Goal: Task Accomplishment & Management: Manage account settings

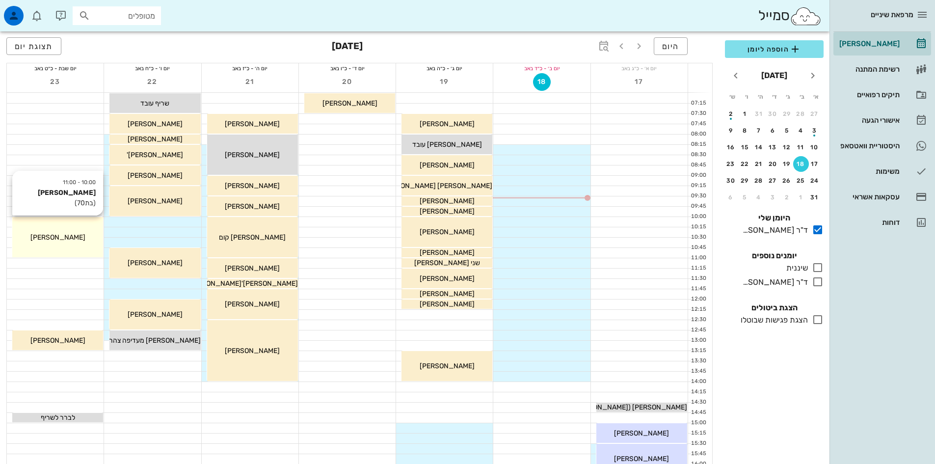
click at [82, 240] on div "[PERSON_NAME]" at bounding box center [57, 237] width 91 height 10
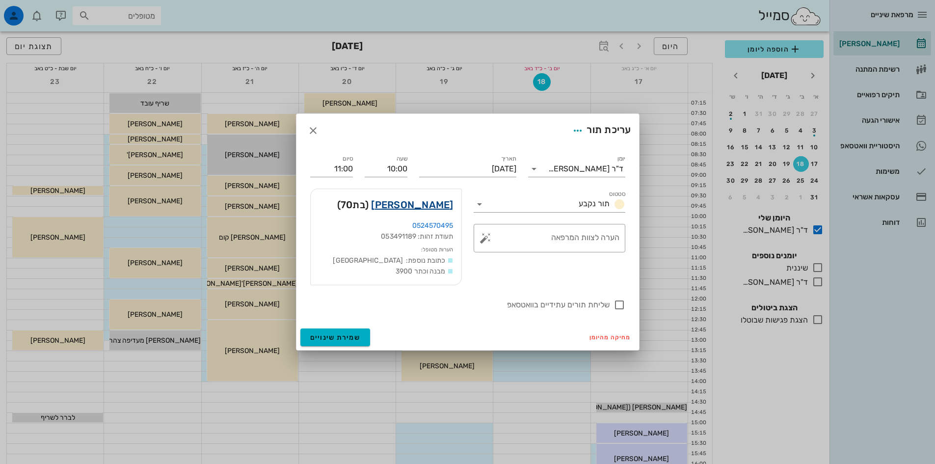
click at [432, 206] on link "חני קלאי" at bounding box center [412, 205] width 82 height 16
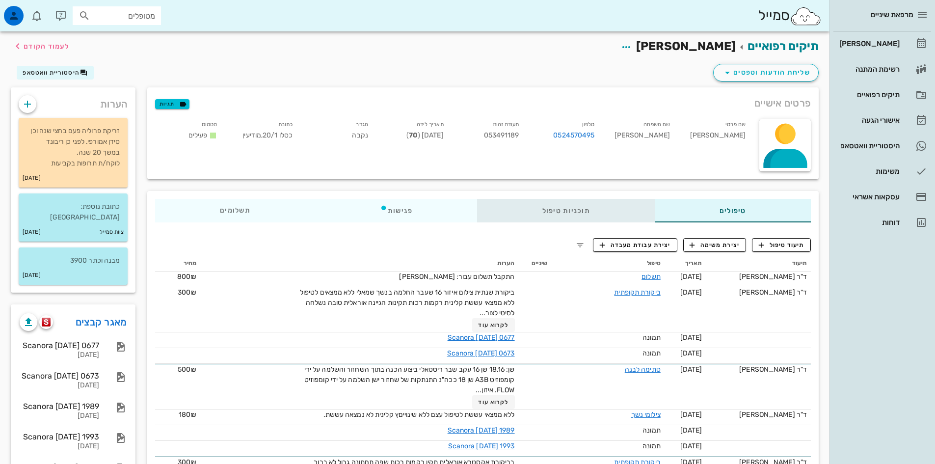
click at [567, 208] on div "תוכניות טיפול" at bounding box center [566, 211] width 177 height 24
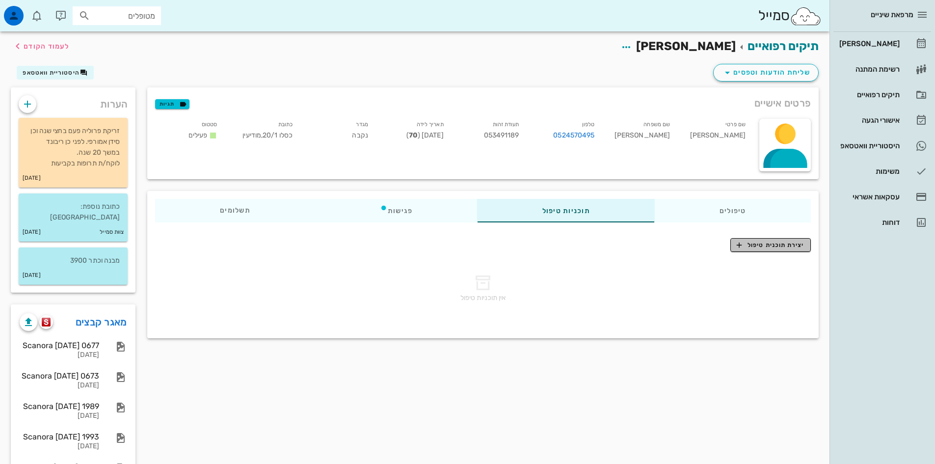
click at [782, 246] on span "יצירת תוכנית טיפול" at bounding box center [770, 245] width 67 height 9
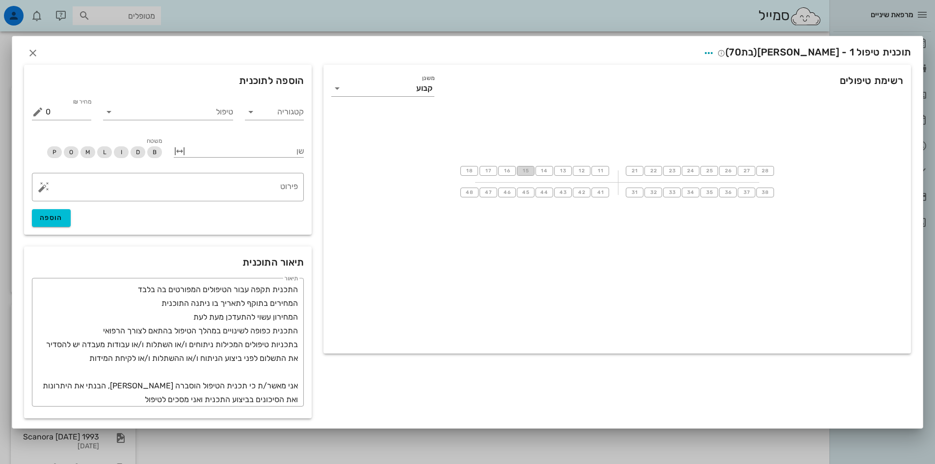
click at [525, 170] on span "15" at bounding box center [526, 171] width 8 height 6
click at [490, 172] on span "17" at bounding box center [489, 170] width 8 height 6
click at [192, 108] on input "טיפול" at bounding box center [175, 111] width 116 height 16
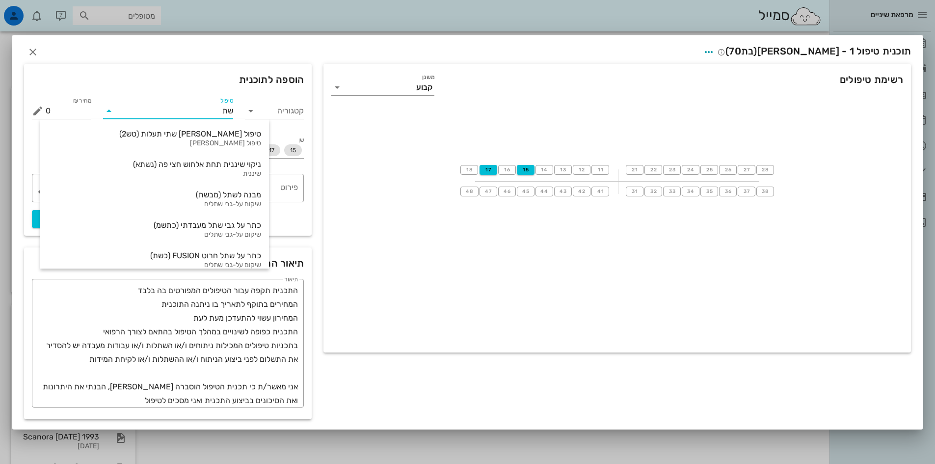
type input "שתל"
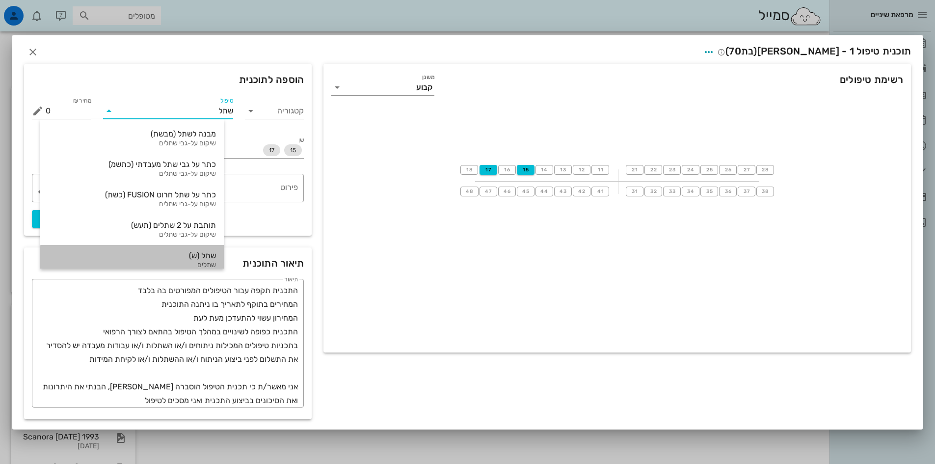
click at [210, 259] on div "שתל (ש)" at bounding box center [132, 255] width 168 height 9
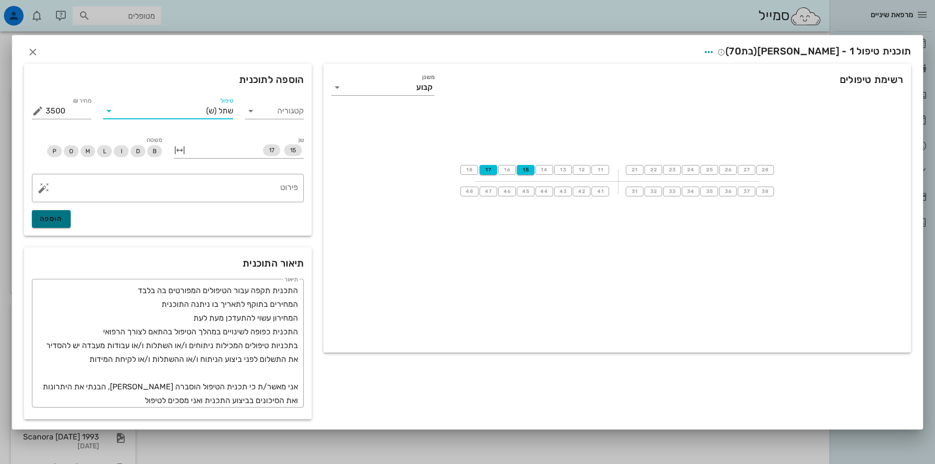
click at [67, 215] on button "הוספה" at bounding box center [51, 219] width 39 height 18
type input "0"
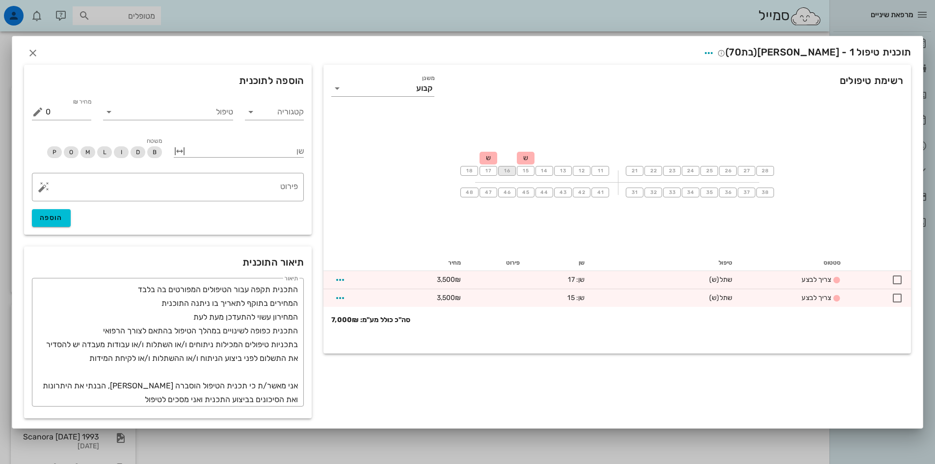
click at [506, 171] on span "16" at bounding box center [507, 171] width 8 height 6
click at [211, 112] on input "טיפול" at bounding box center [175, 111] width 116 height 16
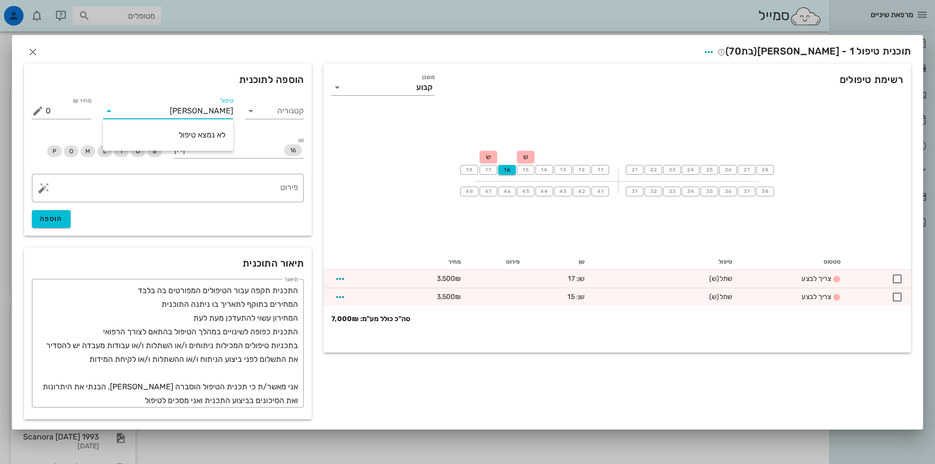
type input "ה"
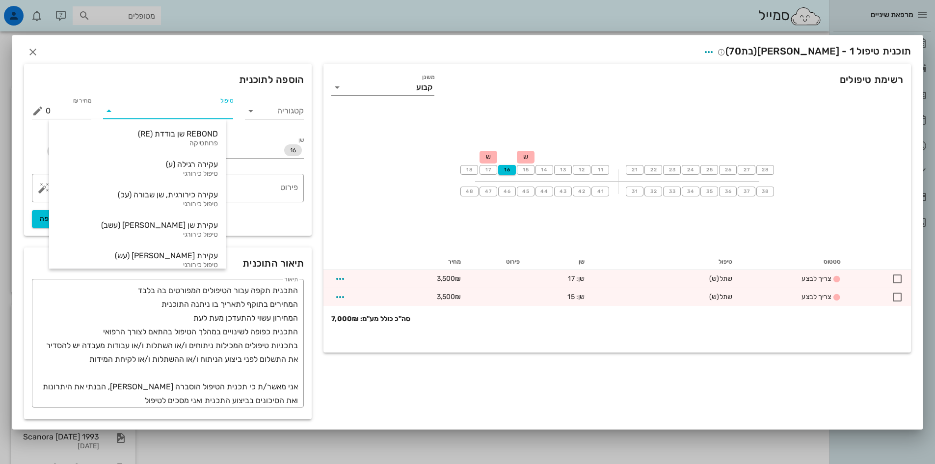
click at [252, 112] on icon at bounding box center [251, 111] width 12 height 12
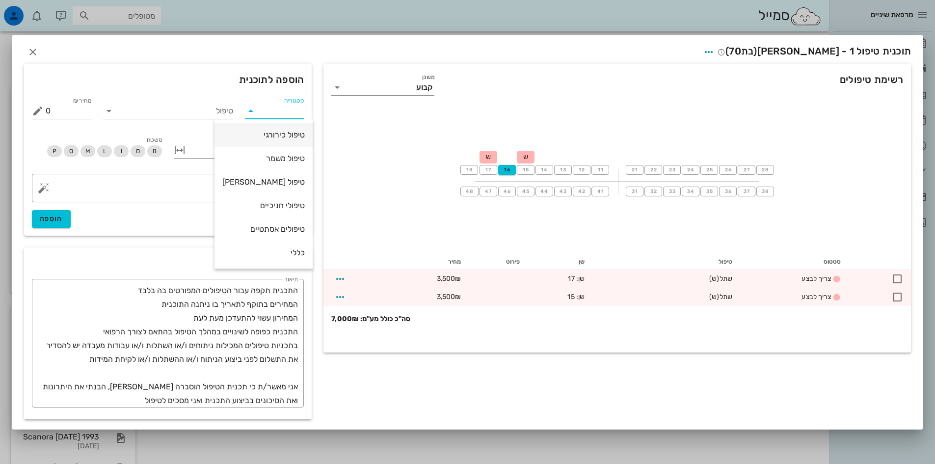
click at [274, 136] on div "טיפול כירורגי" at bounding box center [263, 134] width 82 height 9
type input "טיפול כירורגי"
click at [266, 109] on button "Clear קטגוריה" at bounding box center [265, 111] width 12 height 12
click at [251, 112] on icon at bounding box center [251, 111] width 12 height 12
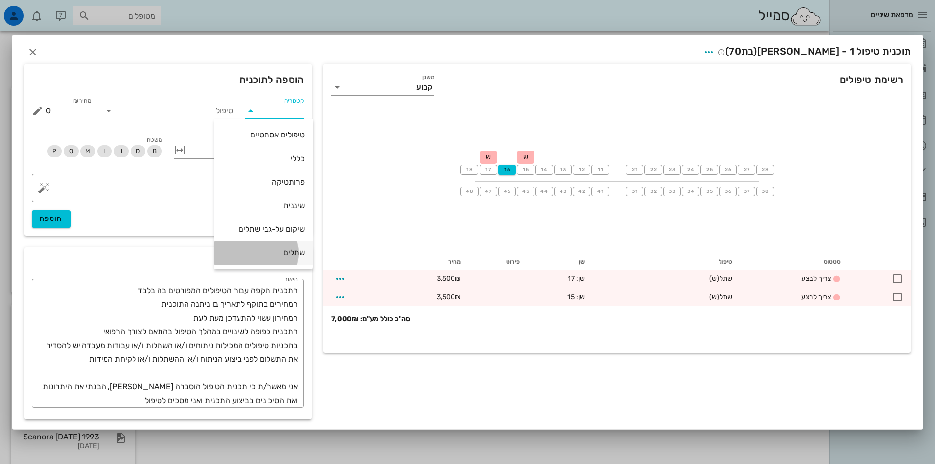
click at [284, 254] on div "שתלים" at bounding box center [263, 252] width 82 height 9
type input "שתלים"
click at [109, 109] on icon at bounding box center [109, 111] width 12 height 12
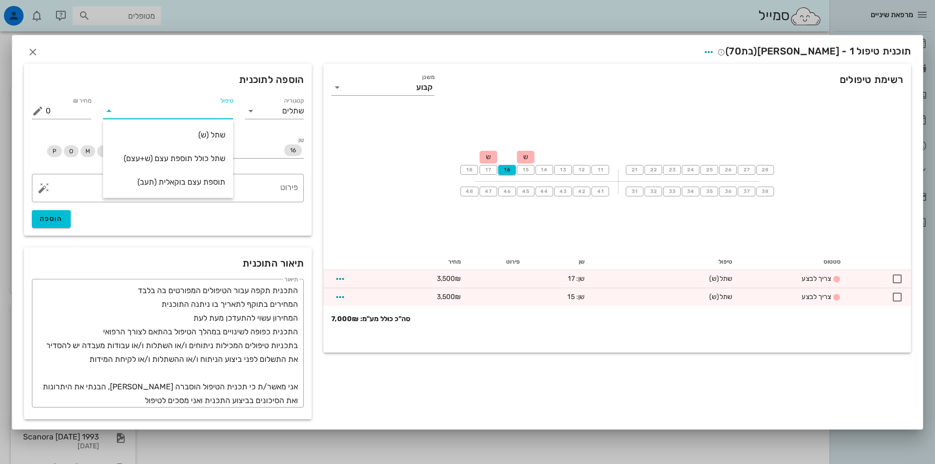
click at [267, 110] on button "Clear קטגוריה" at bounding box center [265, 111] width 12 height 12
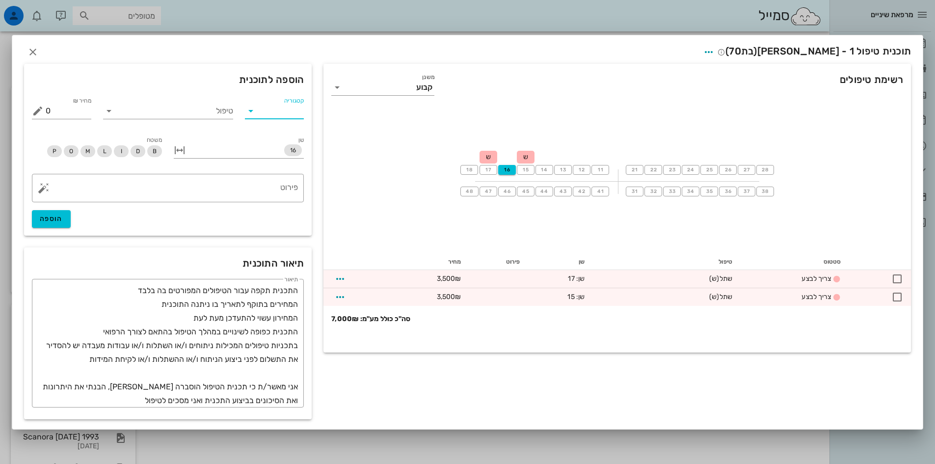
click at [250, 112] on icon at bounding box center [251, 111] width 12 height 12
click at [265, 132] on div "טיפול כירורגי" at bounding box center [263, 134] width 82 height 9
type input "טיפול כירורגי"
click at [109, 108] on icon at bounding box center [109, 111] width 12 height 12
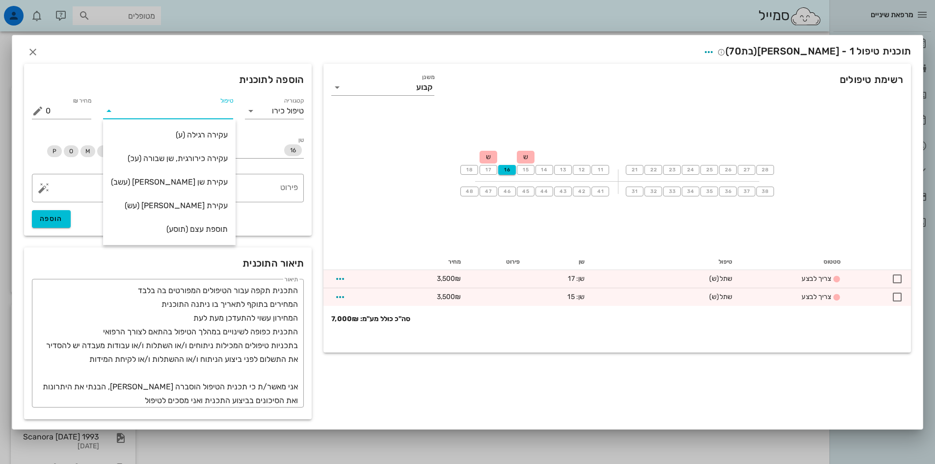
click at [264, 110] on button "Clear קטגוריה" at bounding box center [265, 111] width 12 height 12
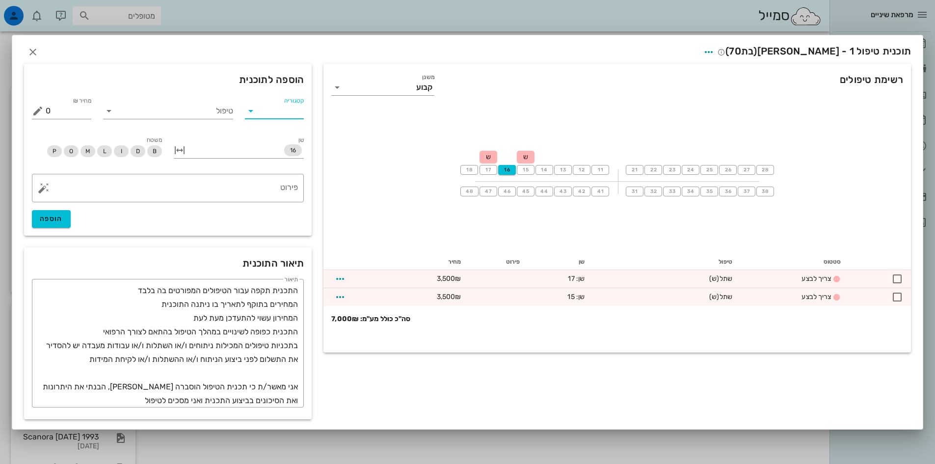
click at [247, 110] on icon at bounding box center [251, 111] width 12 height 12
click at [283, 250] on div "שתלים" at bounding box center [263, 252] width 82 height 9
type input "שתלים"
click at [107, 109] on icon at bounding box center [109, 111] width 12 height 12
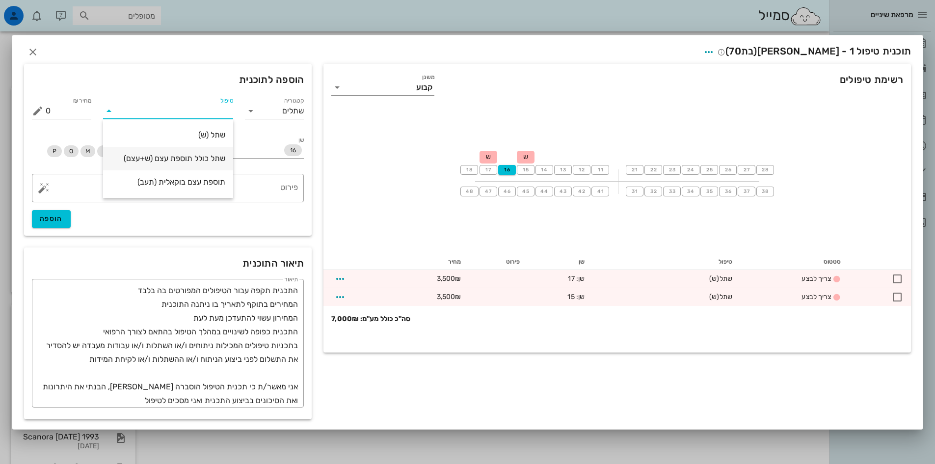
click at [159, 157] on div "שתל כולל תוספת עצם (ש+עצם)" at bounding box center [168, 158] width 114 height 9
type input "6500"
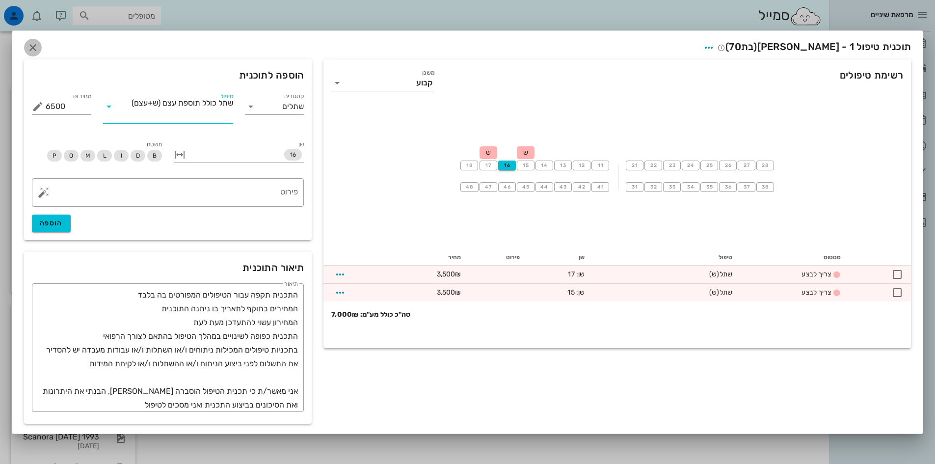
click at [32, 49] on icon "button" at bounding box center [33, 48] width 12 height 12
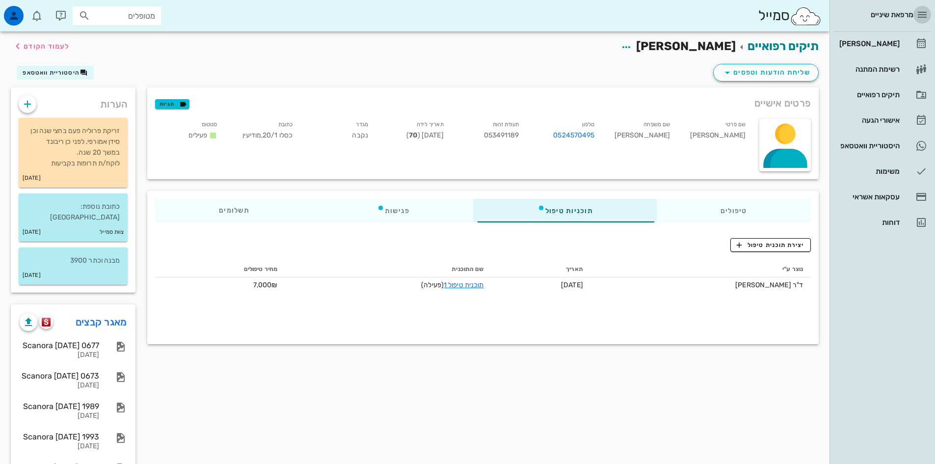
click at [918, 12] on icon "button" at bounding box center [922, 15] width 12 height 12
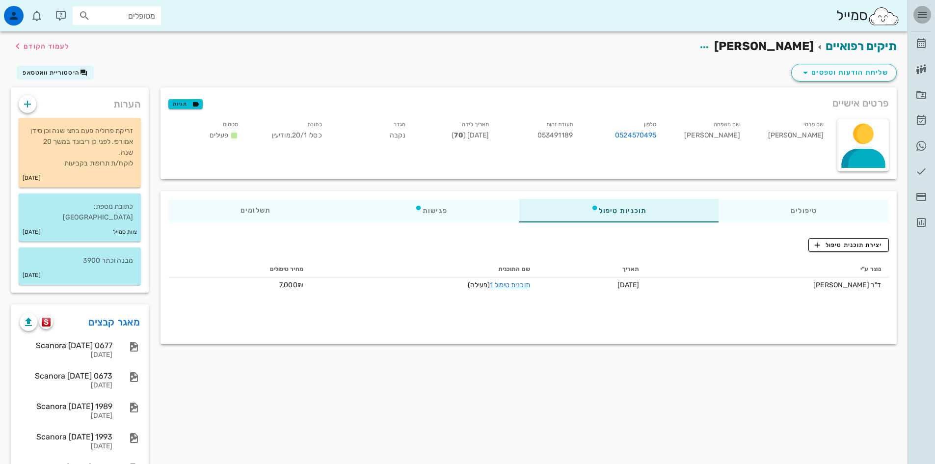
click at [918, 12] on icon "button" at bounding box center [922, 15] width 12 height 12
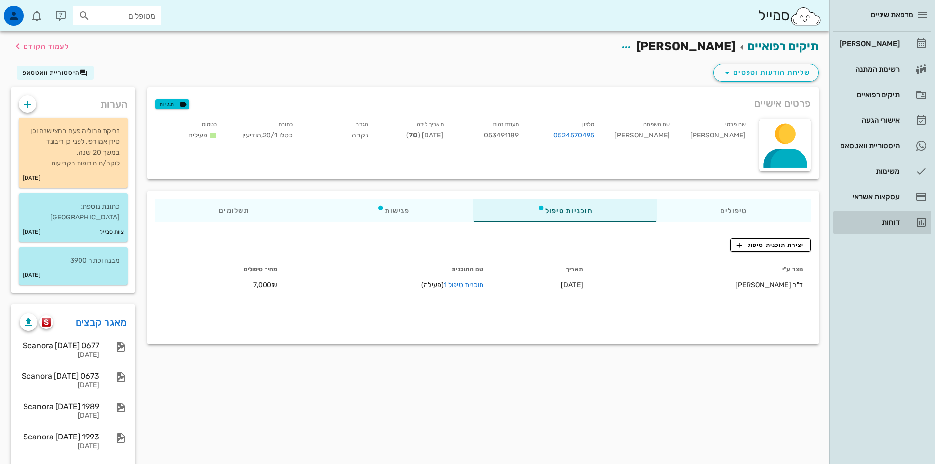
click at [887, 222] on div "דוחות" at bounding box center [868, 222] width 62 height 8
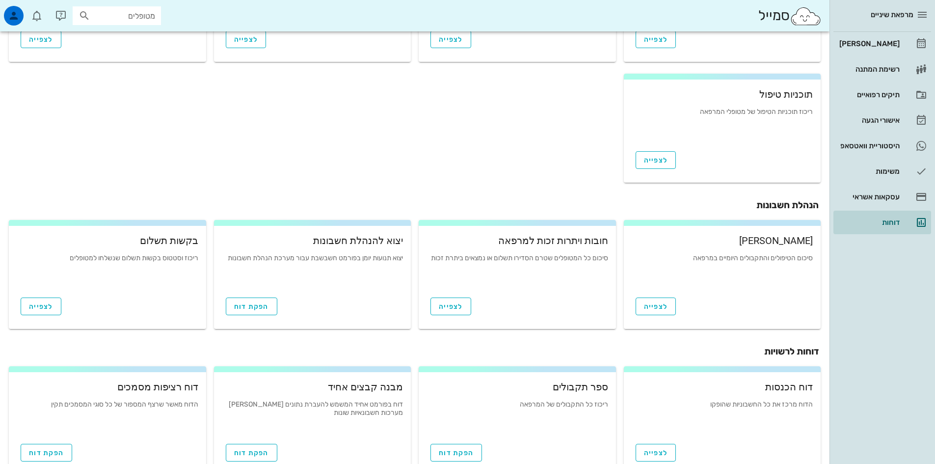
scroll to position [213, 0]
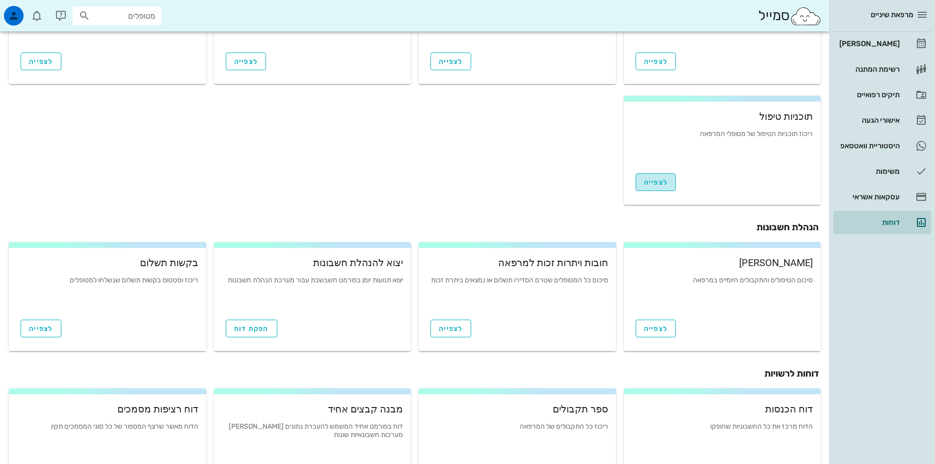
click at [667, 178] on span "לצפייה" at bounding box center [656, 182] width 24 height 8
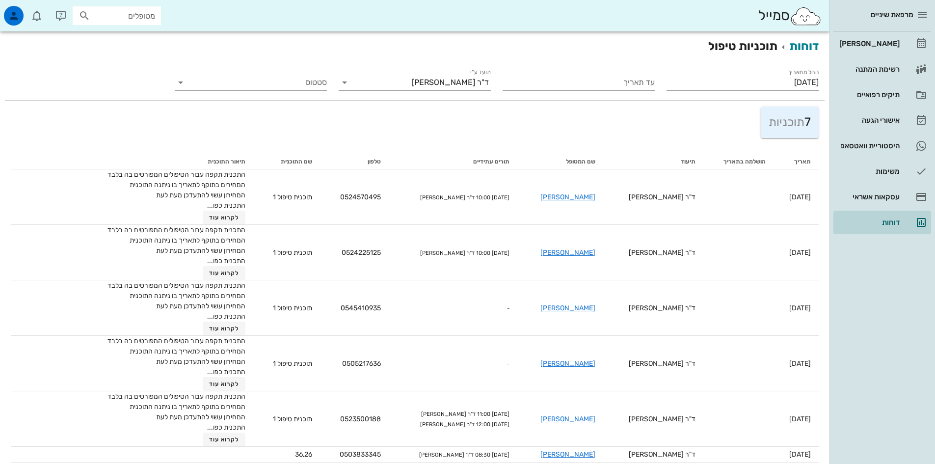
click at [893, 17] on span "מרפאת שיניים" at bounding box center [892, 14] width 43 height 9
click at [925, 14] on icon "button" at bounding box center [922, 15] width 12 height 12
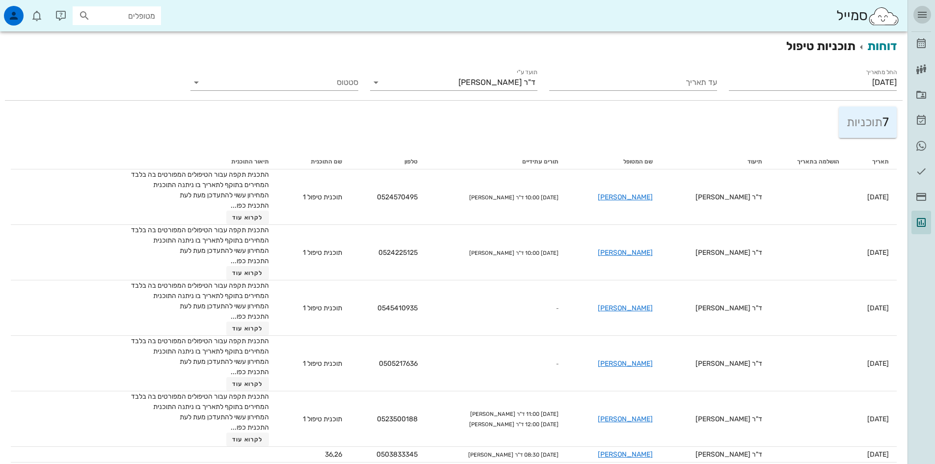
click at [925, 14] on icon "button" at bounding box center [922, 15] width 12 height 12
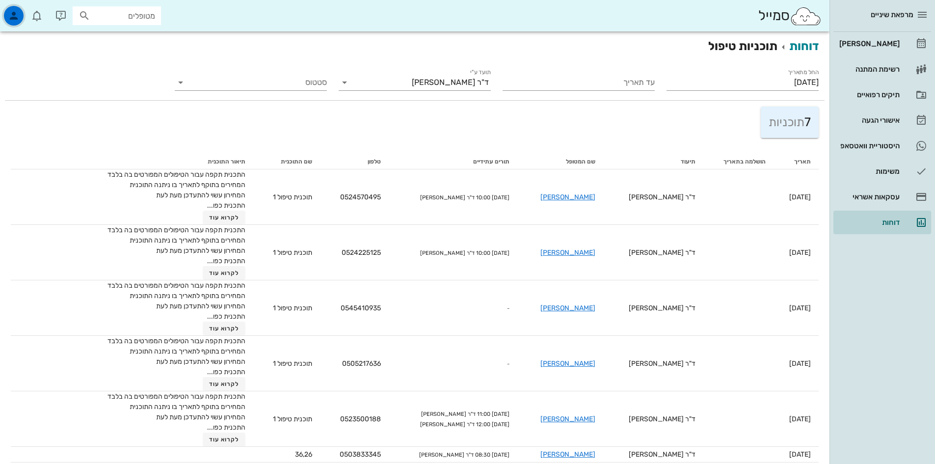
click at [17, 18] on icon "button" at bounding box center [14, 16] width 12 height 12
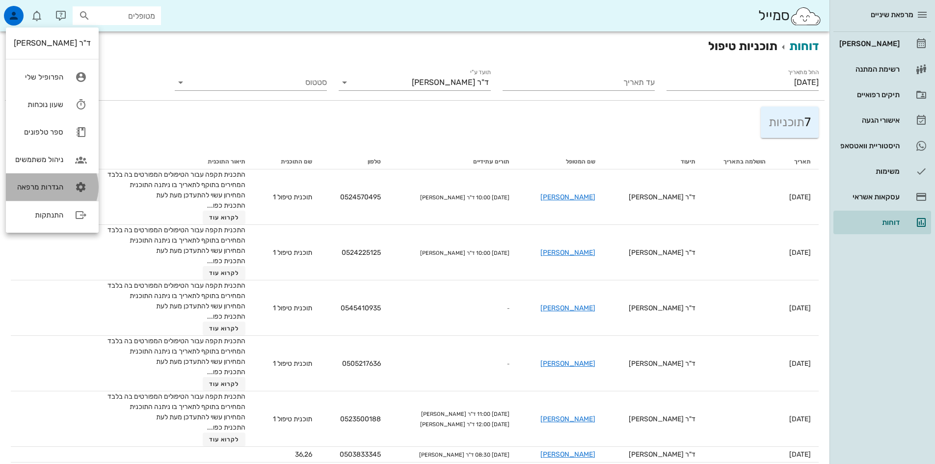
click at [50, 185] on div "הגדרות מרפאה" at bounding box center [39, 187] width 50 height 9
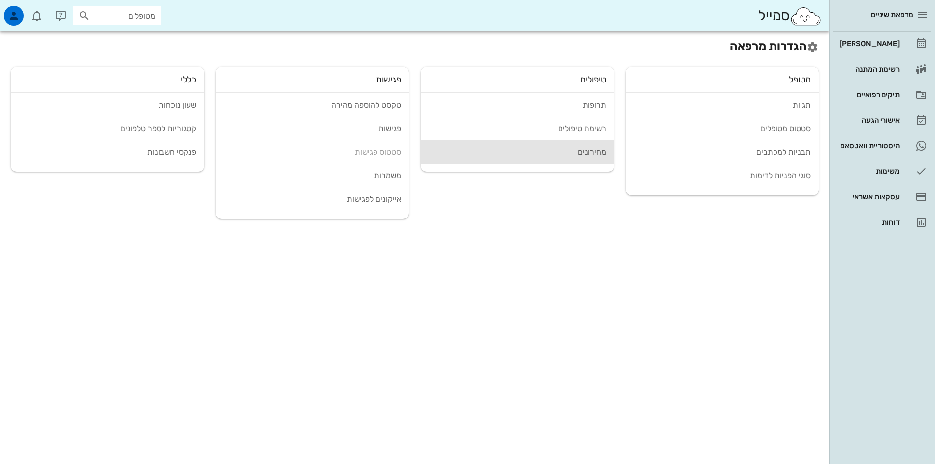
click at [581, 157] on link "מחירונים" at bounding box center [517, 152] width 193 height 24
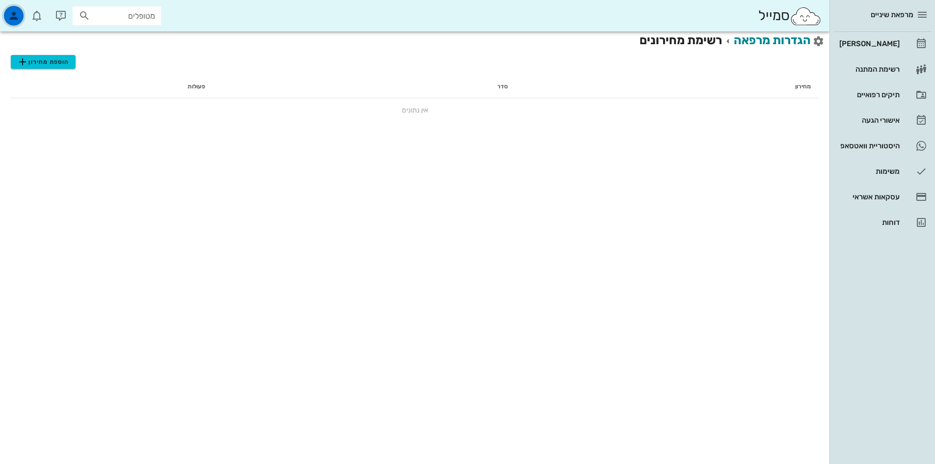
click at [8, 20] on icon "button" at bounding box center [14, 16] width 12 height 12
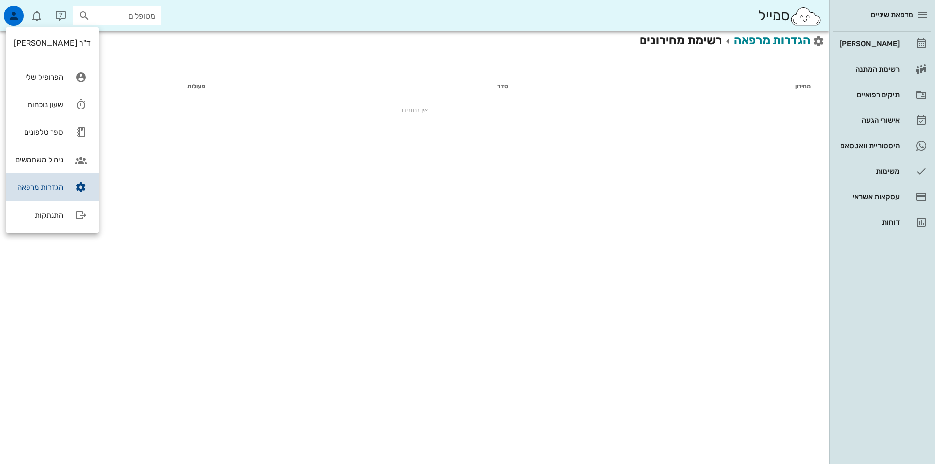
click at [52, 190] on div "הגדרות מרפאה" at bounding box center [39, 187] width 50 height 9
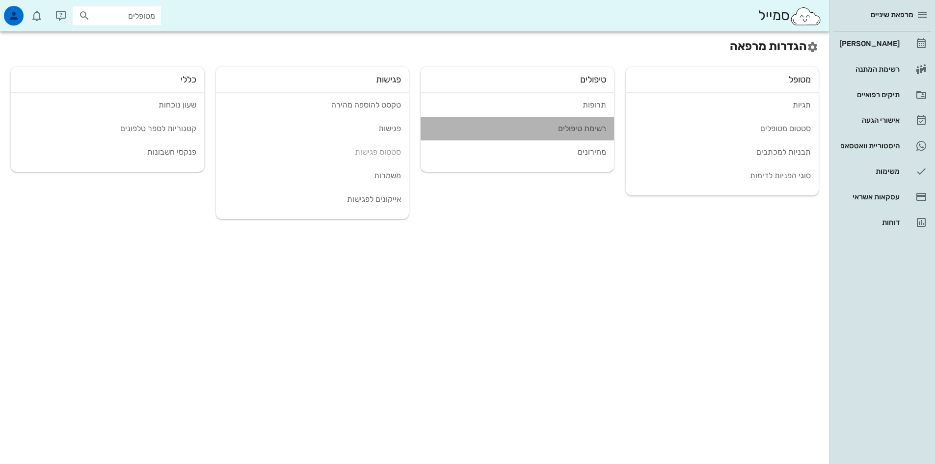
click at [561, 129] on div "רשימת טיפולים" at bounding box center [518, 128] width 178 height 9
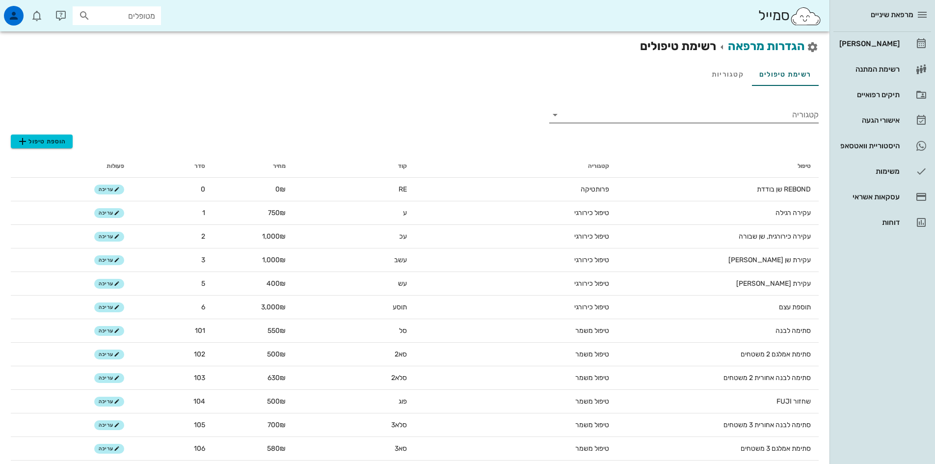
click at [555, 117] on icon at bounding box center [555, 115] width 12 height 12
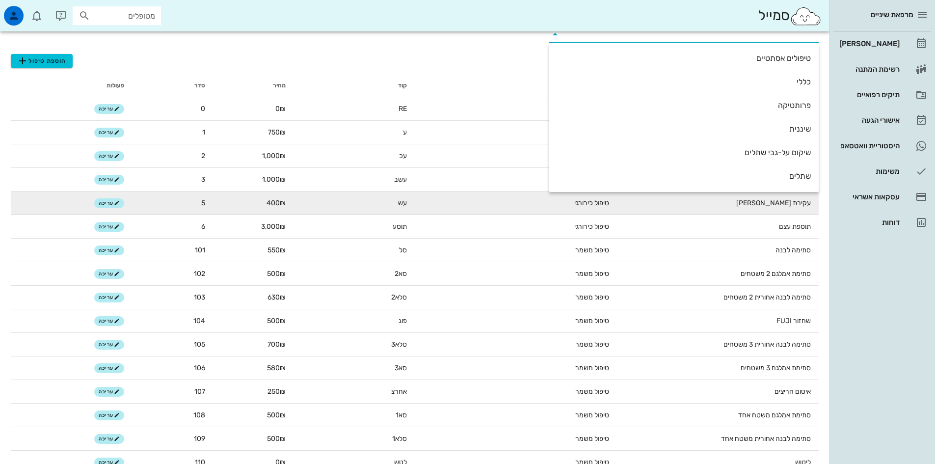
scroll to position [98, 0]
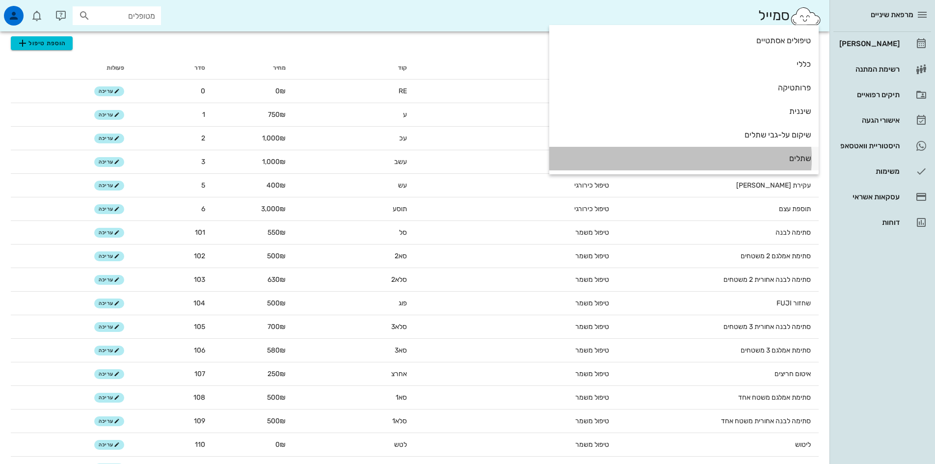
click at [794, 153] on div "שתלים" at bounding box center [684, 158] width 254 height 21
type input "שתלים"
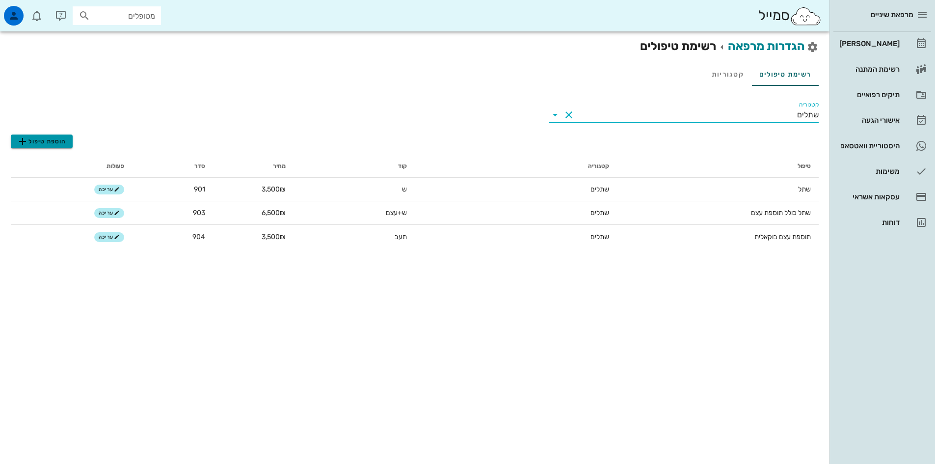
click at [49, 135] on span "הוספת טיפול" at bounding box center [42, 141] width 50 height 12
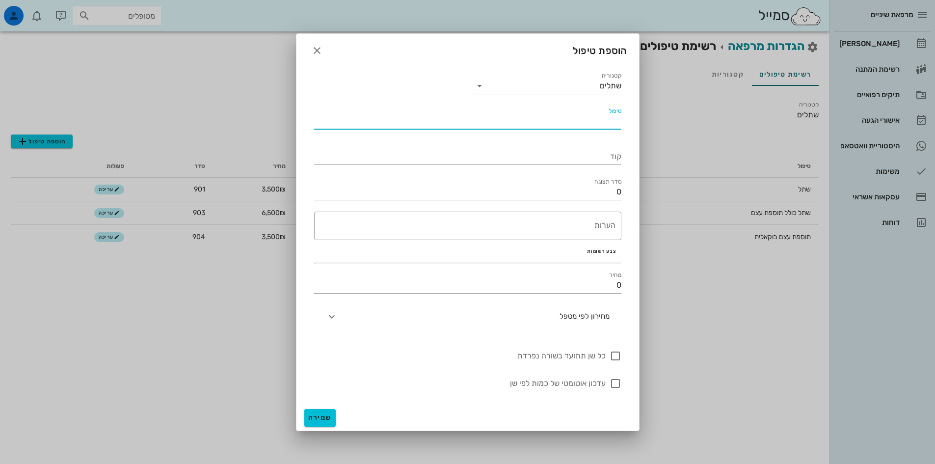
click at [589, 122] on input "טיפול" at bounding box center [467, 121] width 307 height 16
type input "הרמת סינוס פתוחה"
click at [616, 156] on input "קוד" at bounding box center [467, 157] width 307 height 16
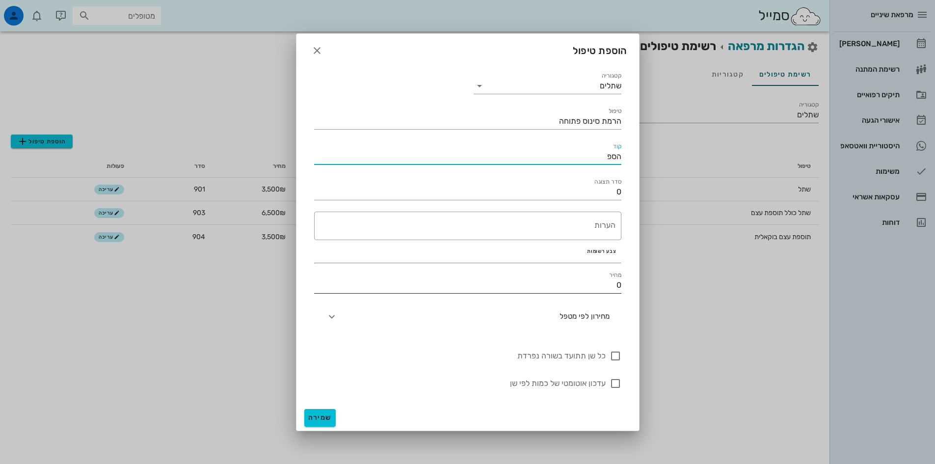
type input "הספ"
click at [603, 282] on input "0" at bounding box center [467, 285] width 307 height 16
click at [604, 281] on input "0" at bounding box center [467, 285] width 307 height 16
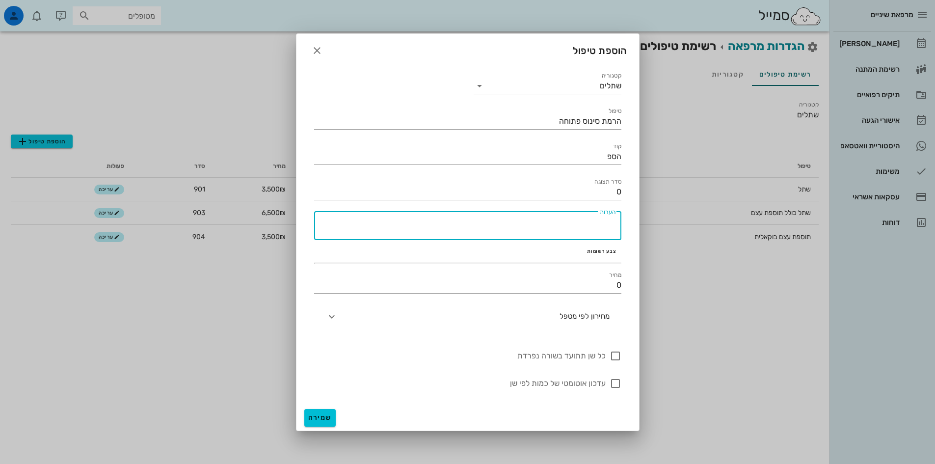
click at [615, 224] on textarea "הערות" at bounding box center [464, 228] width 301 height 24
type textarea "כולל חומר ( עצם)"
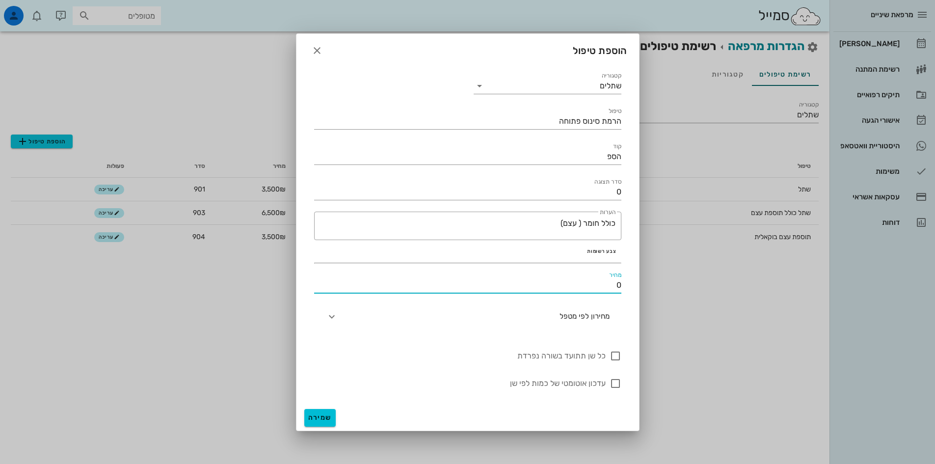
click at [616, 282] on input "0" at bounding box center [467, 285] width 307 height 16
type input "10000"
click at [321, 416] on span "שמירה" at bounding box center [320, 417] width 24 height 8
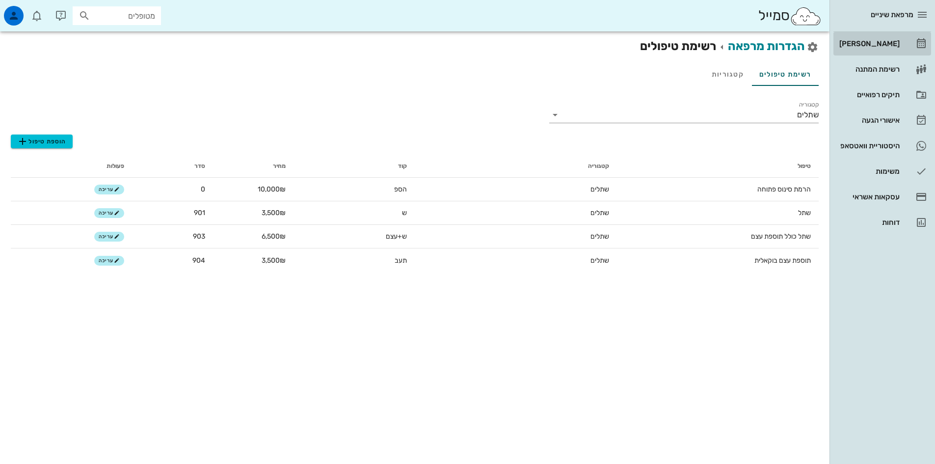
click at [889, 40] on div "[PERSON_NAME]" at bounding box center [868, 44] width 62 height 8
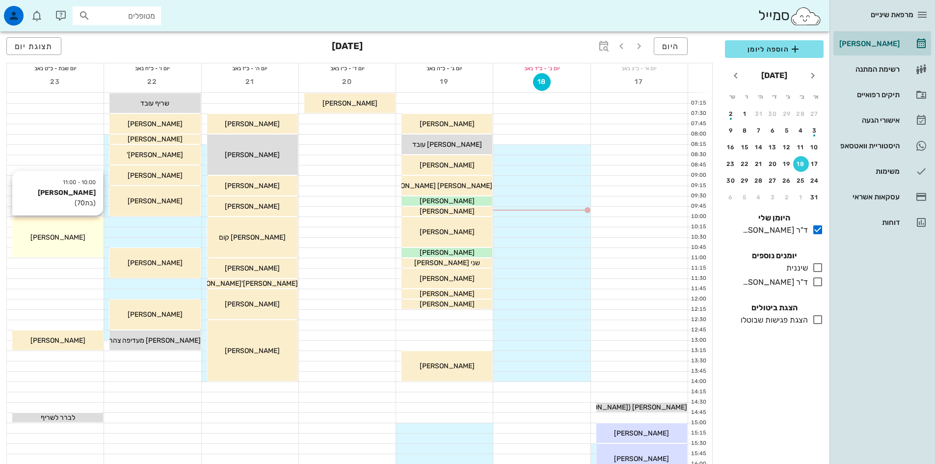
click at [62, 230] on div "10:00 - 11:00 חני קלאי (בת 70 ) חני קלאי" at bounding box center [57, 237] width 91 height 40
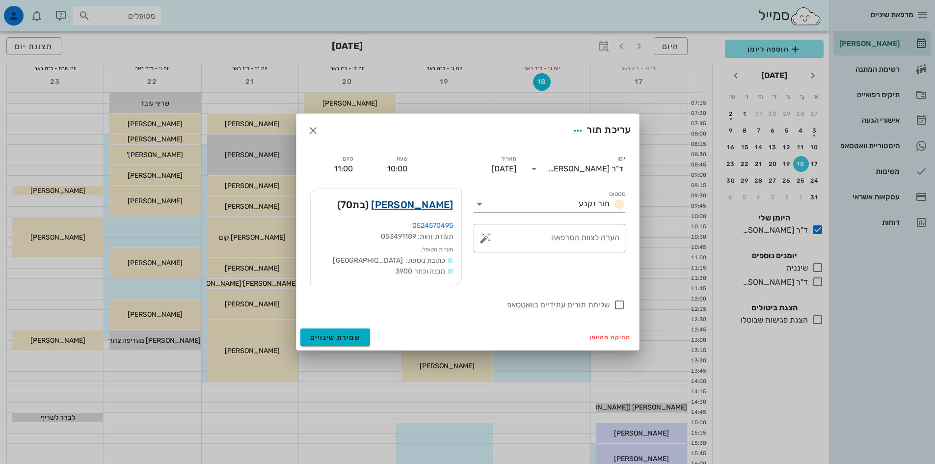
click at [426, 205] on link "חני קלאי" at bounding box center [412, 205] width 82 height 16
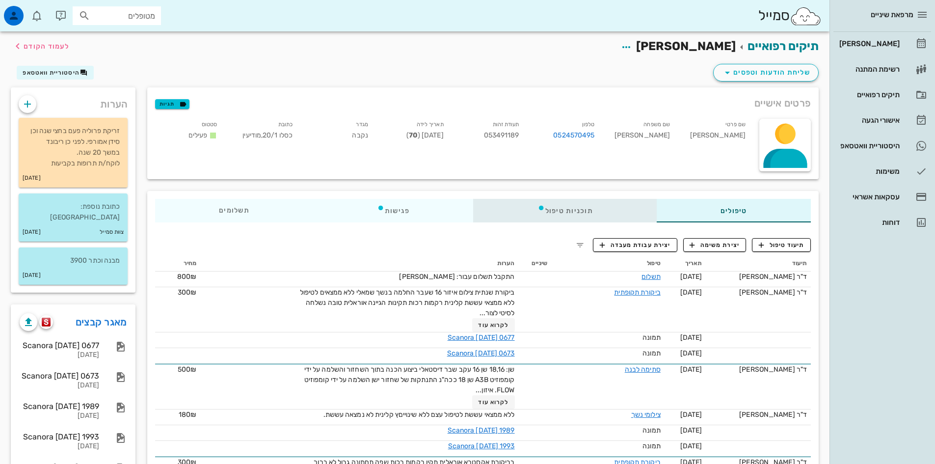
click at [561, 213] on div "תוכניות טיפול" at bounding box center [565, 211] width 183 height 24
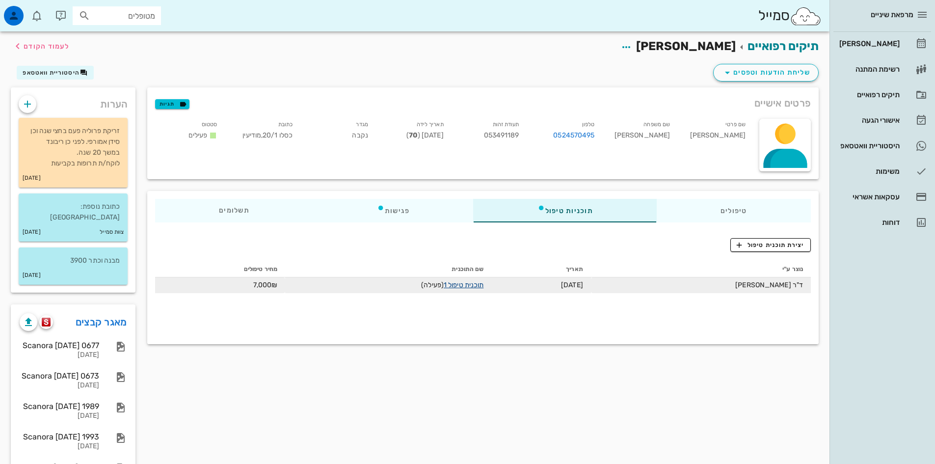
click at [476, 285] on link "תוכנית טיפול 1" at bounding box center [464, 285] width 40 height 8
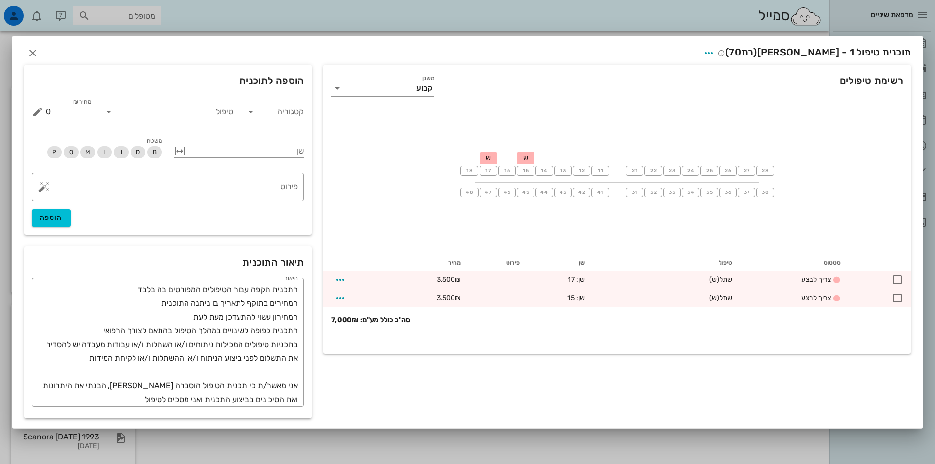
click at [249, 114] on icon at bounding box center [251, 112] width 12 height 12
click at [219, 113] on input "טיפול" at bounding box center [175, 112] width 116 height 16
type input "הספ"
click at [170, 136] on div "הרמת סינוס פתוחה (הספ)" at bounding box center [168, 134] width 114 height 9
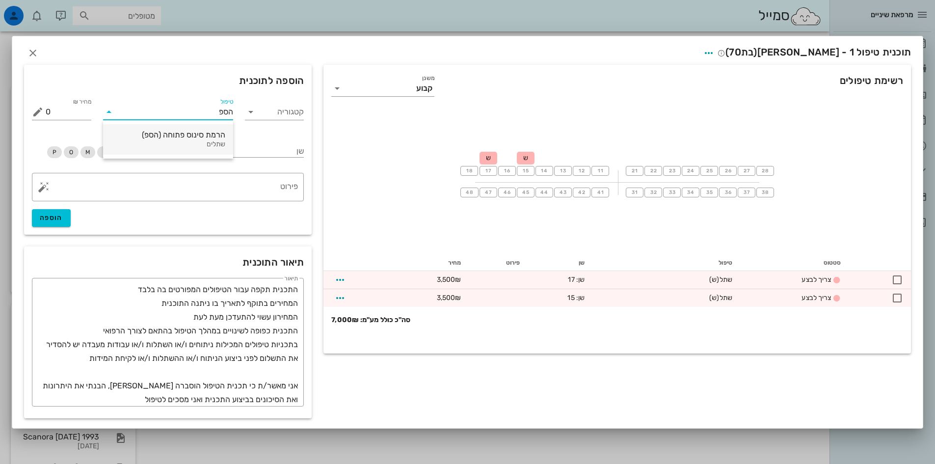
type input "10000"
type textarea "כולל חומר ( עצם)"
click at [261, 149] on div at bounding box center [246, 150] width 116 height 13
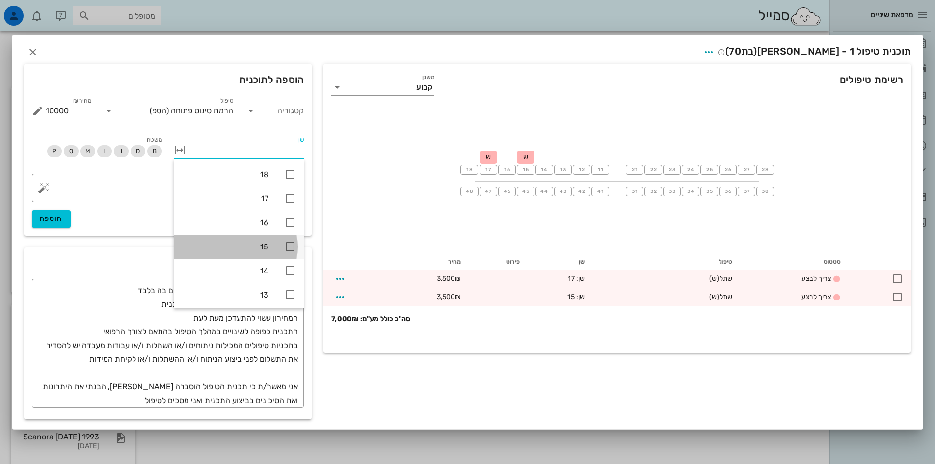
click at [289, 246] on icon at bounding box center [290, 247] width 12 height 12
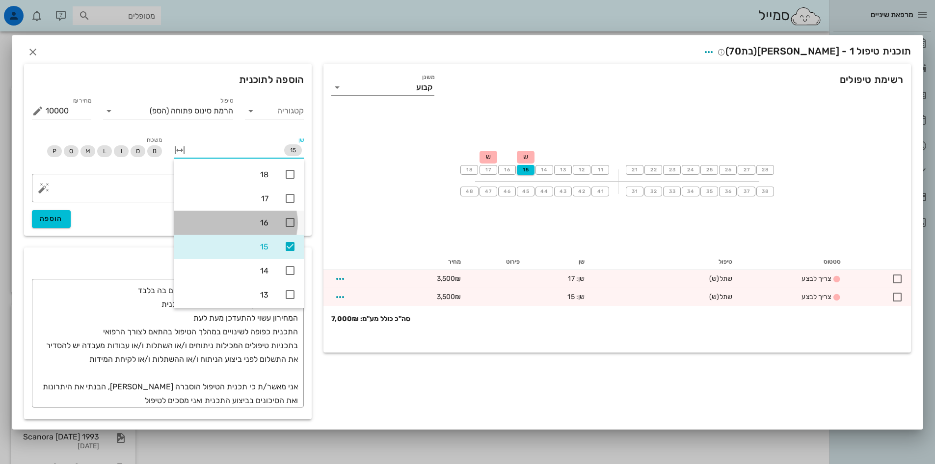
click at [292, 224] on icon at bounding box center [290, 222] width 12 height 12
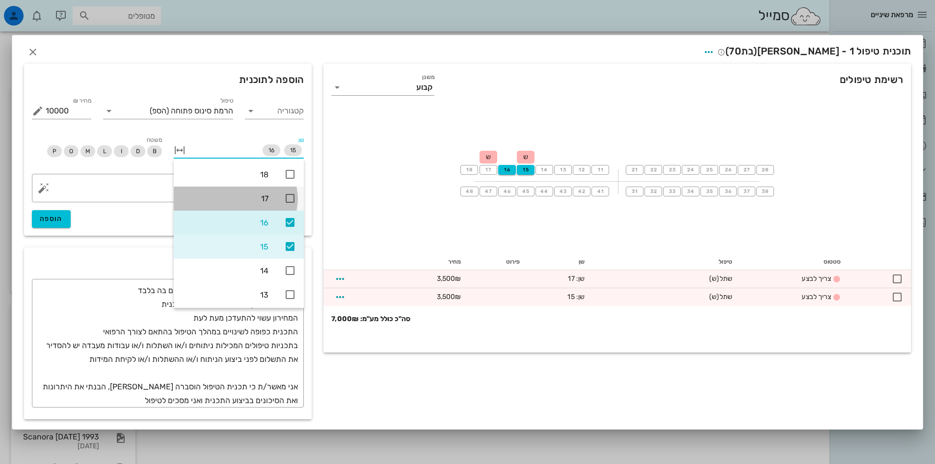
click at [289, 198] on icon at bounding box center [290, 198] width 12 height 12
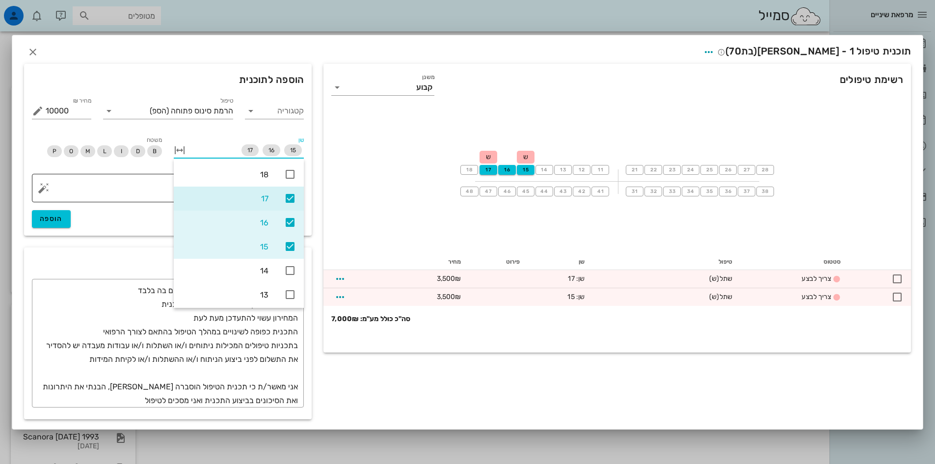
click at [156, 190] on textarea "כולל חומר ( עצם)" at bounding box center [172, 191] width 252 height 24
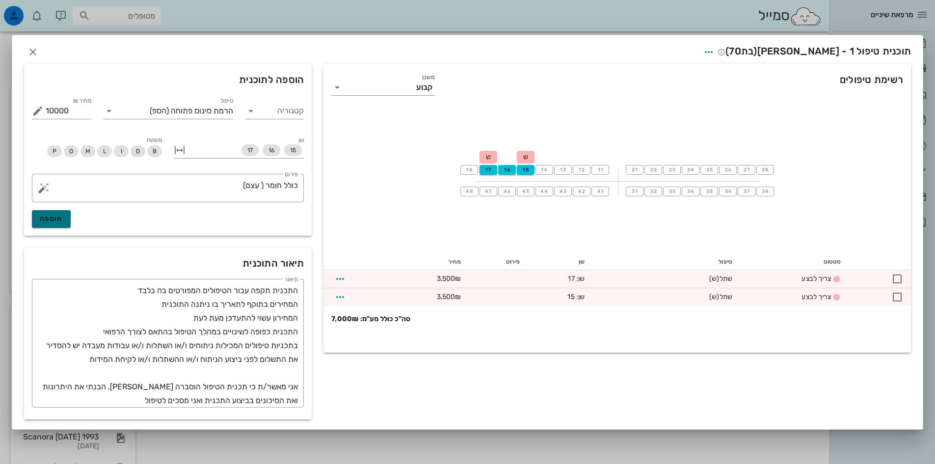
click at [59, 220] on span "הוספה" at bounding box center [51, 219] width 23 height 8
type input "0"
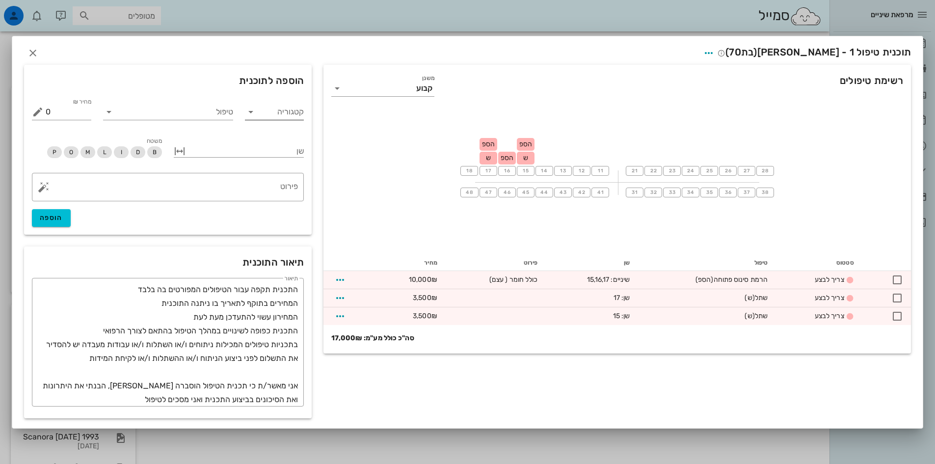
click at [248, 115] on icon at bounding box center [251, 112] width 12 height 12
click at [271, 233] on div "שיקום על-גבי שתלים" at bounding box center [263, 229] width 82 height 9
type input "שיקום על-גבי שתלים"
click at [109, 114] on icon at bounding box center [109, 112] width 12 height 12
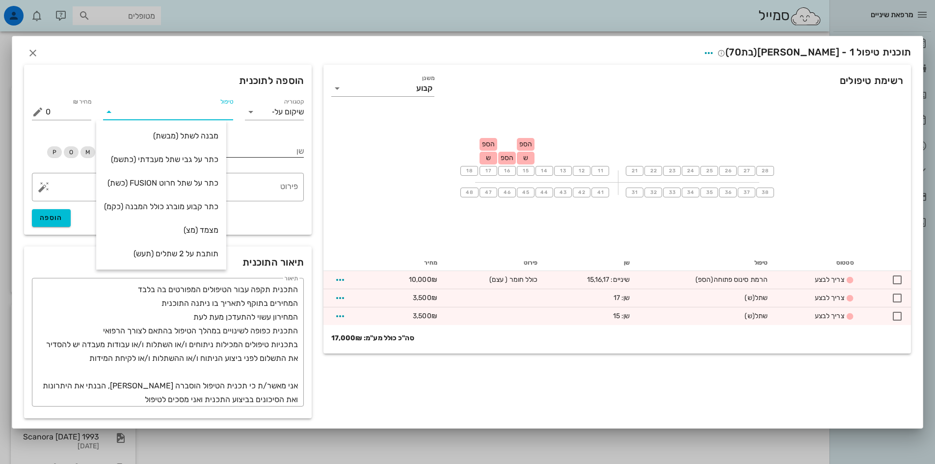
click at [181, 137] on div "מבנה לשתל (מבשת)" at bounding box center [161, 135] width 114 height 9
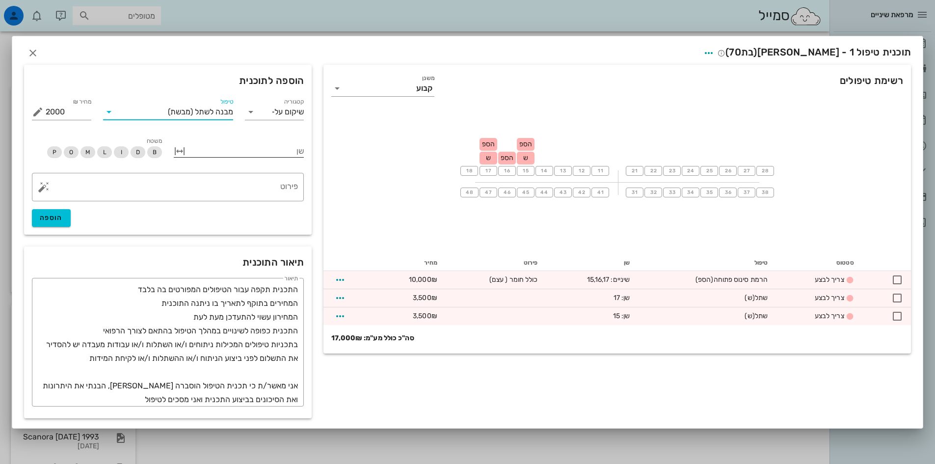
click at [277, 151] on div at bounding box center [246, 150] width 116 height 13
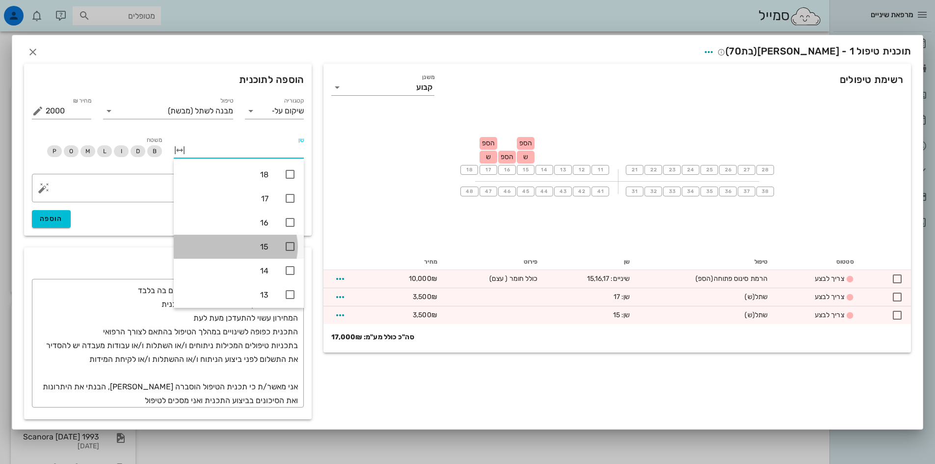
click at [292, 245] on icon at bounding box center [290, 247] width 12 height 12
click at [66, 221] on button "הוספה" at bounding box center [51, 219] width 39 height 18
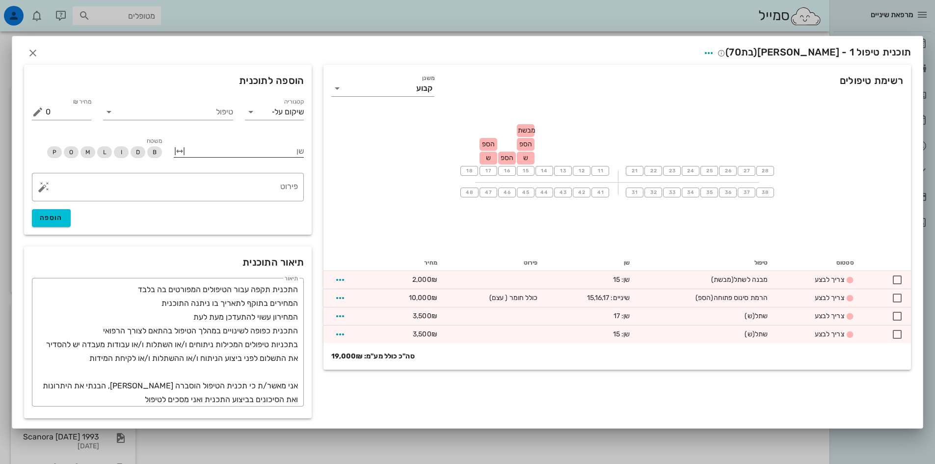
click at [285, 145] on div at bounding box center [246, 150] width 116 height 13
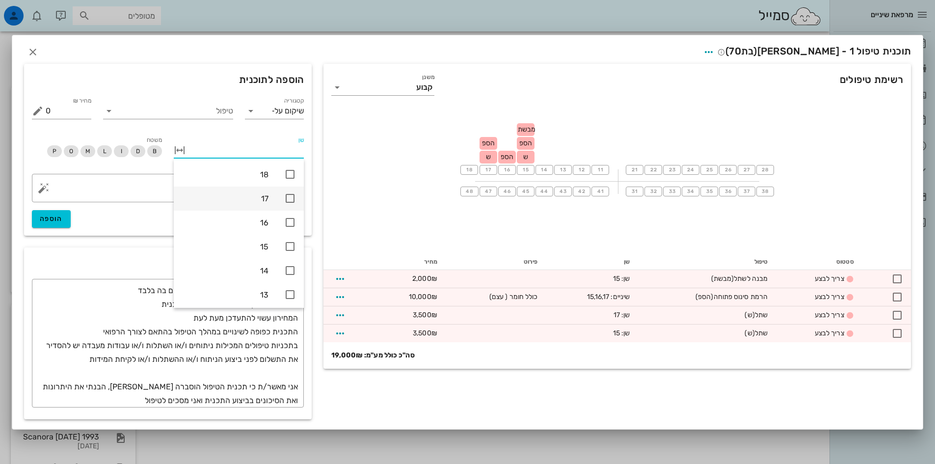
click at [288, 199] on icon at bounding box center [290, 198] width 12 height 12
click at [61, 216] on span "הוספה" at bounding box center [51, 219] width 23 height 8
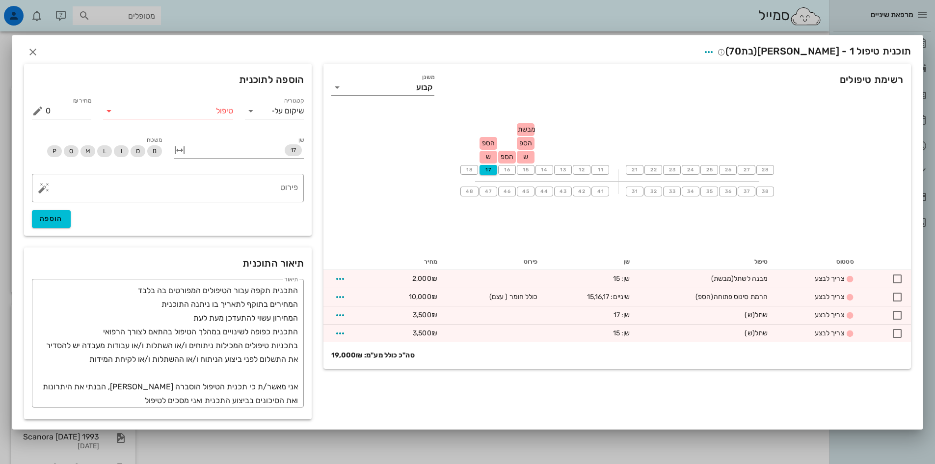
click at [111, 111] on icon at bounding box center [109, 111] width 12 height 12
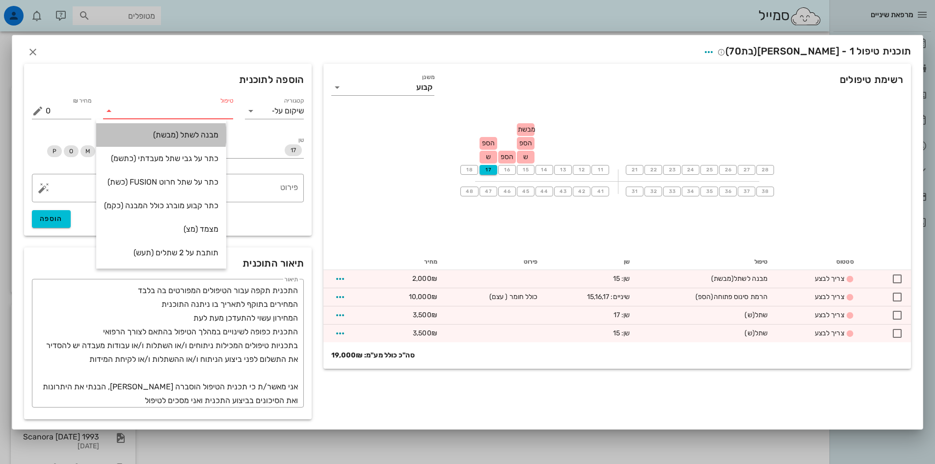
click at [207, 135] on div "מבנה לשתל (מבשת)" at bounding box center [161, 134] width 114 height 9
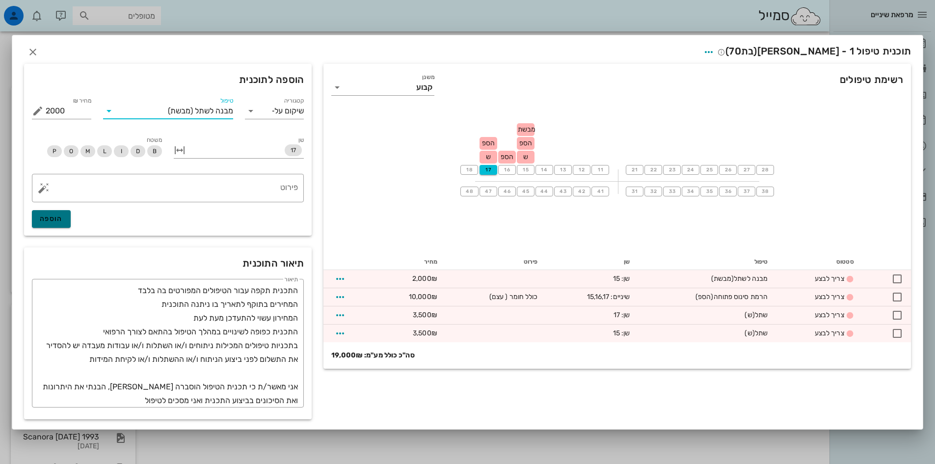
click at [64, 217] on button "הוספה" at bounding box center [51, 219] width 39 height 18
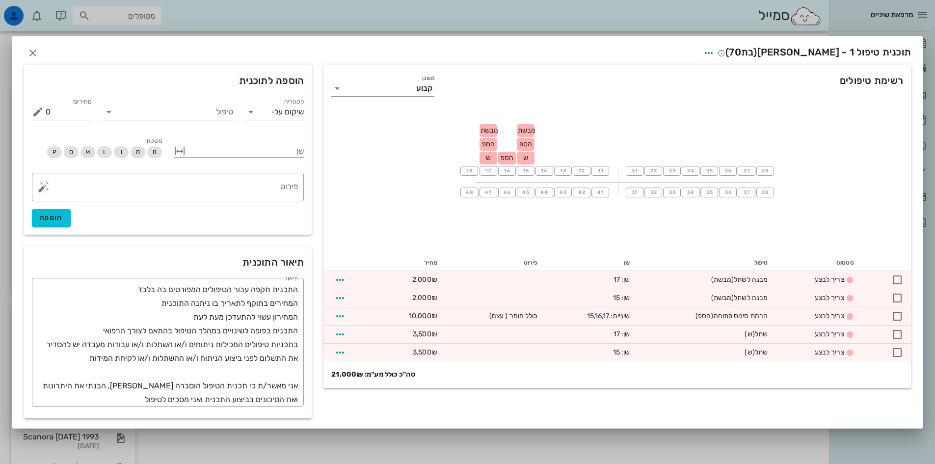
click at [108, 115] on icon at bounding box center [109, 112] width 12 height 12
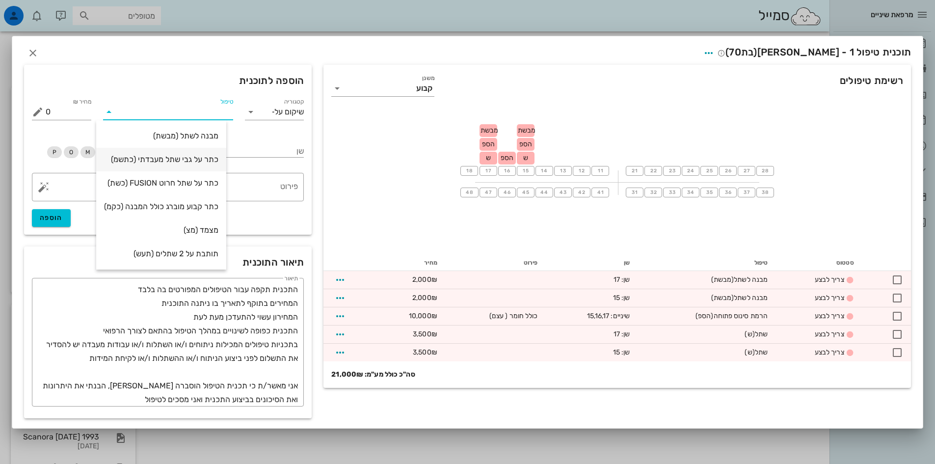
click at [188, 154] on div "כתר על גבי שתל מעבדתי (כתשמ)" at bounding box center [161, 159] width 114 height 21
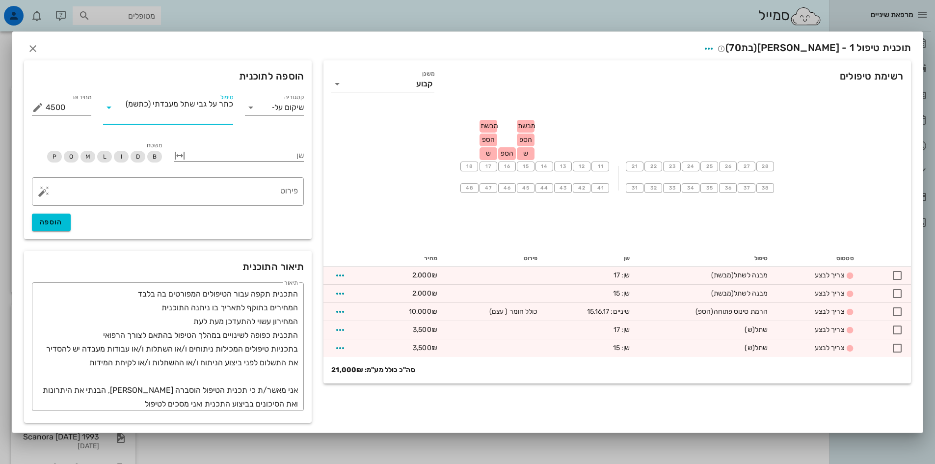
click at [246, 157] on div at bounding box center [246, 154] width 116 height 13
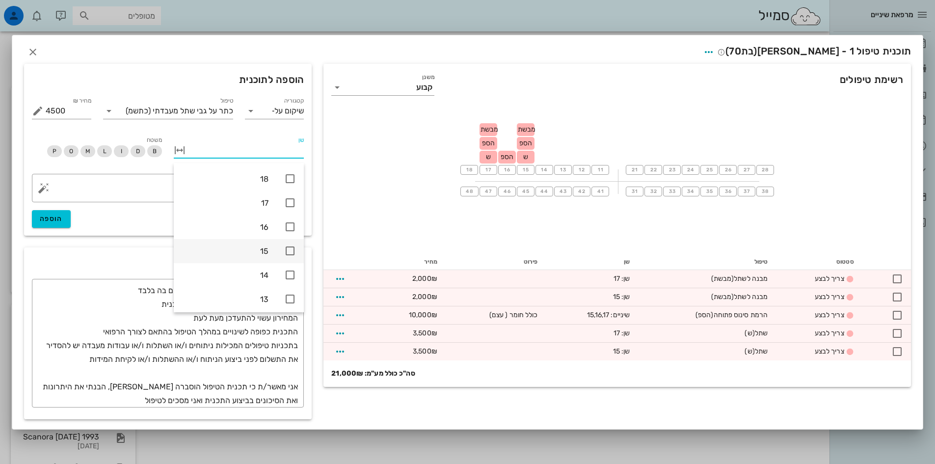
click at [292, 252] on icon at bounding box center [290, 251] width 12 height 12
click at [50, 215] on span "הוספה" at bounding box center [51, 219] width 23 height 8
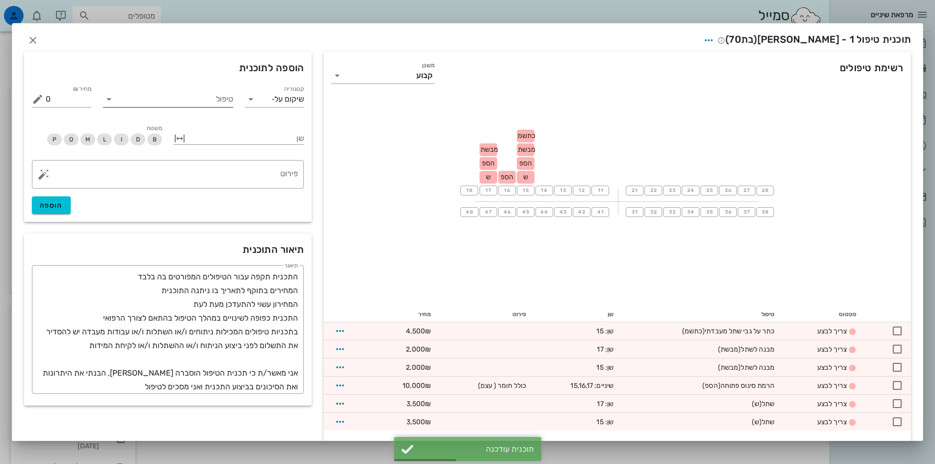
click at [111, 100] on icon at bounding box center [109, 99] width 12 height 12
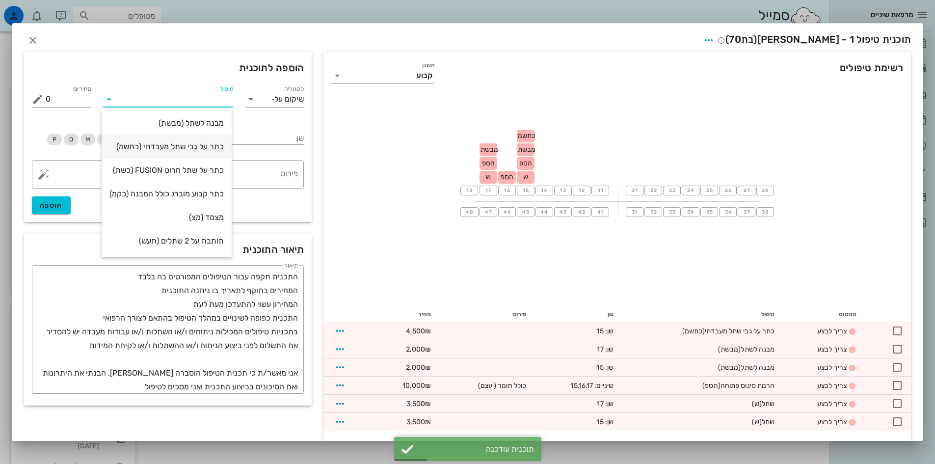
click at [189, 144] on div "כתר על גבי שתל מעבדתי (כתשמ)" at bounding box center [166, 146] width 114 height 9
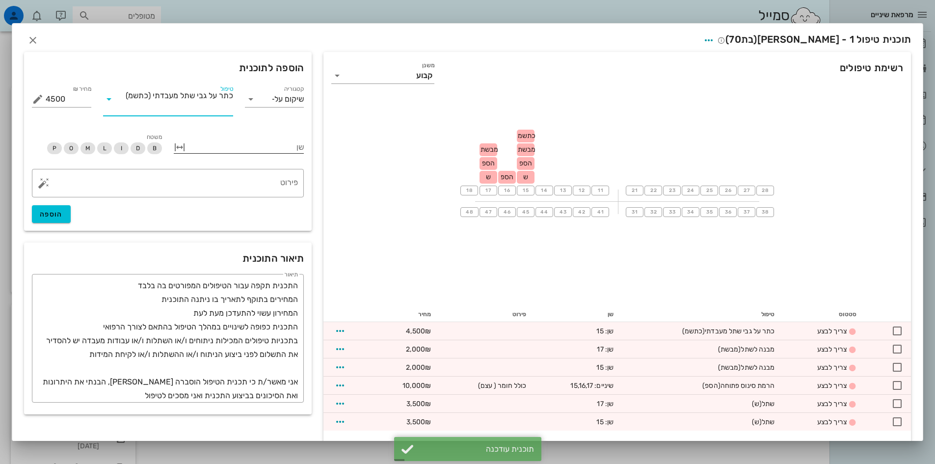
click at [238, 141] on div at bounding box center [246, 146] width 116 height 13
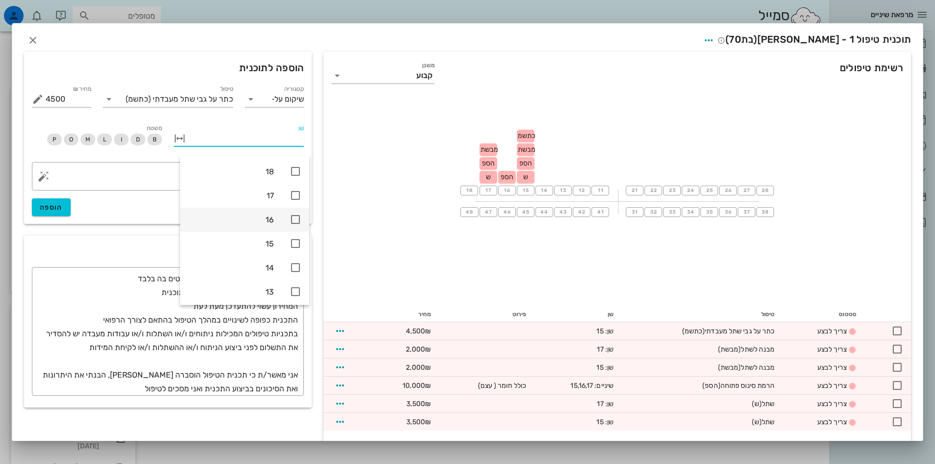
drag, startPoint x: 296, startPoint y: 216, endPoint x: 291, endPoint y: 217, distance: 6.1
click at [296, 216] on icon at bounding box center [296, 220] width 12 height 12
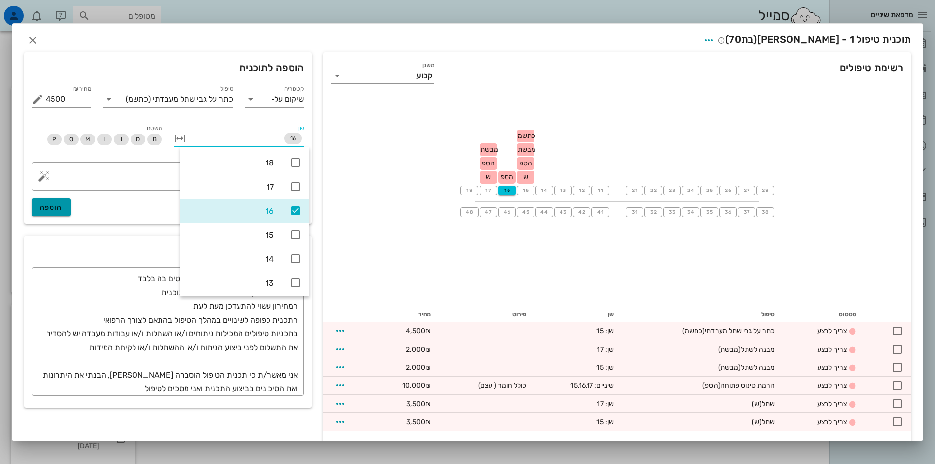
click at [63, 208] on span "הוספה" at bounding box center [51, 207] width 23 height 8
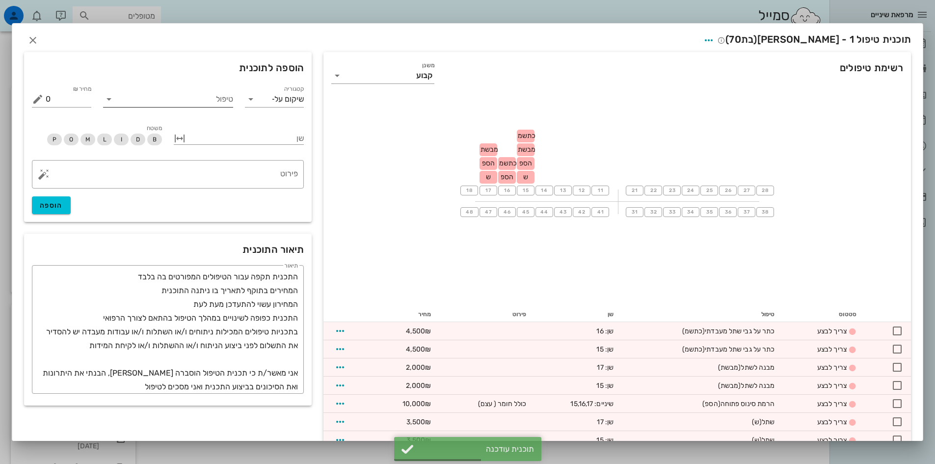
click at [115, 98] on icon at bounding box center [109, 99] width 12 height 12
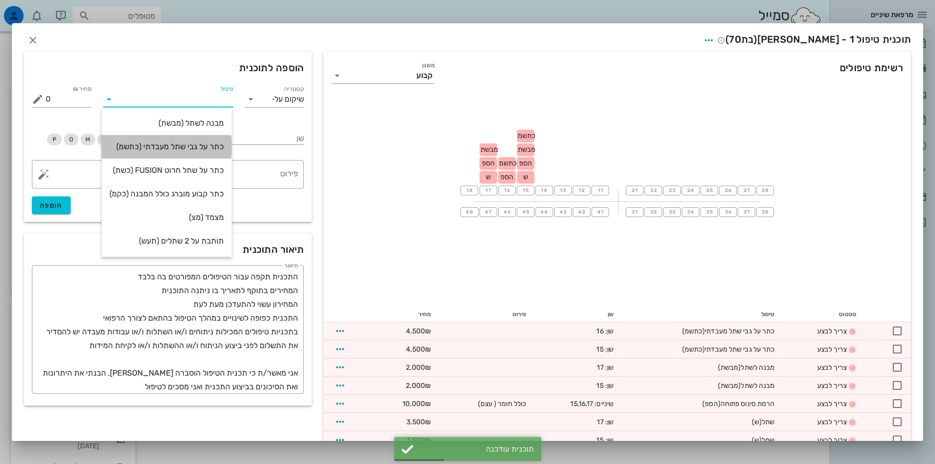
click at [192, 142] on div "כתר על גבי שתל מעבדתי (כתשמ)" at bounding box center [166, 146] width 114 height 9
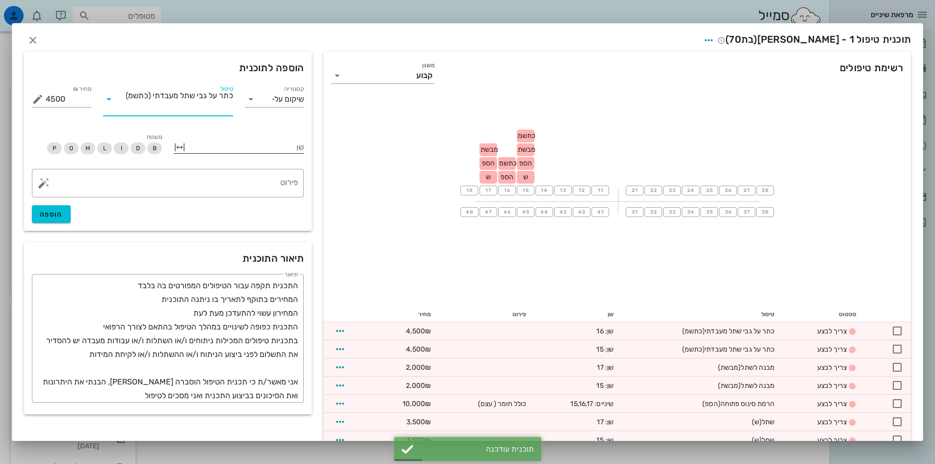
click at [194, 143] on div at bounding box center [246, 146] width 116 height 13
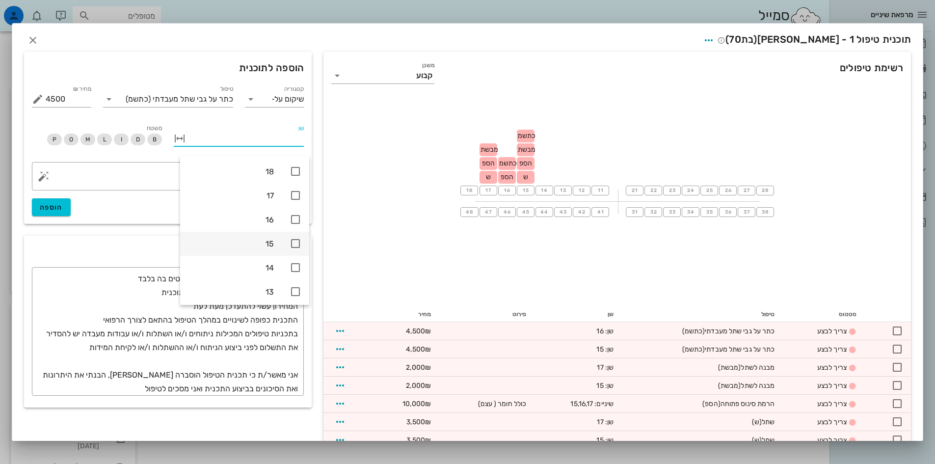
click at [296, 241] on icon at bounding box center [296, 244] width 12 height 12
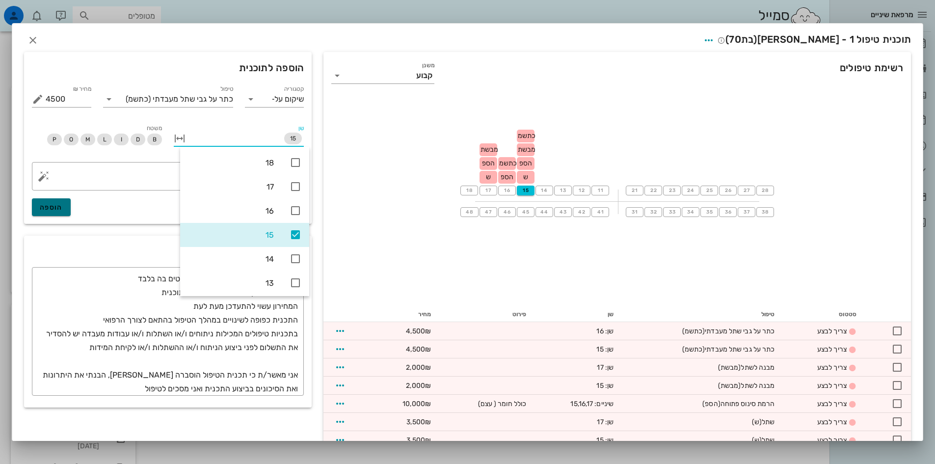
click at [63, 205] on span "הוספה" at bounding box center [51, 207] width 23 height 8
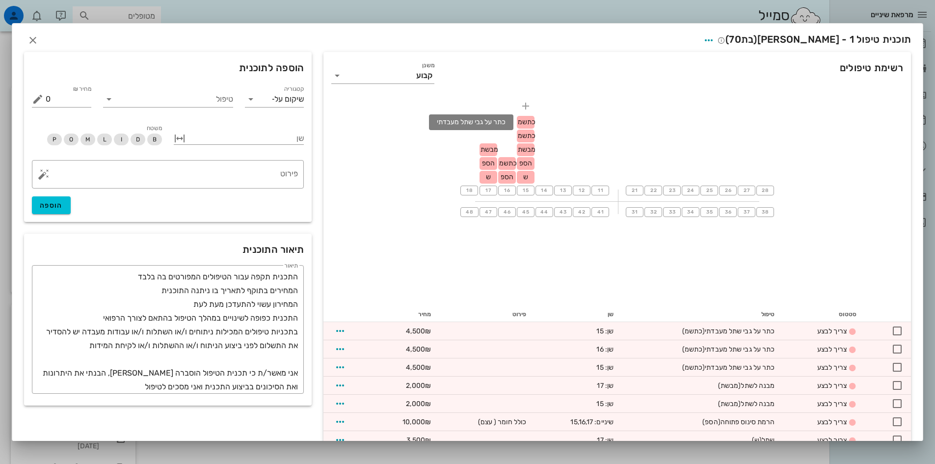
click at [534, 121] on span "כתשמ" at bounding box center [527, 122] width 18 height 8
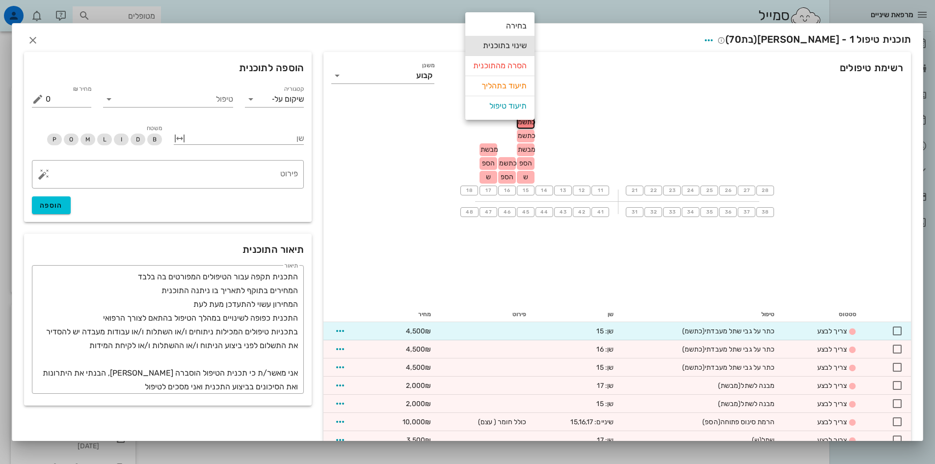
click at [497, 46] on div "שינוי בתוכנית" at bounding box center [500, 46] width 54 height 20
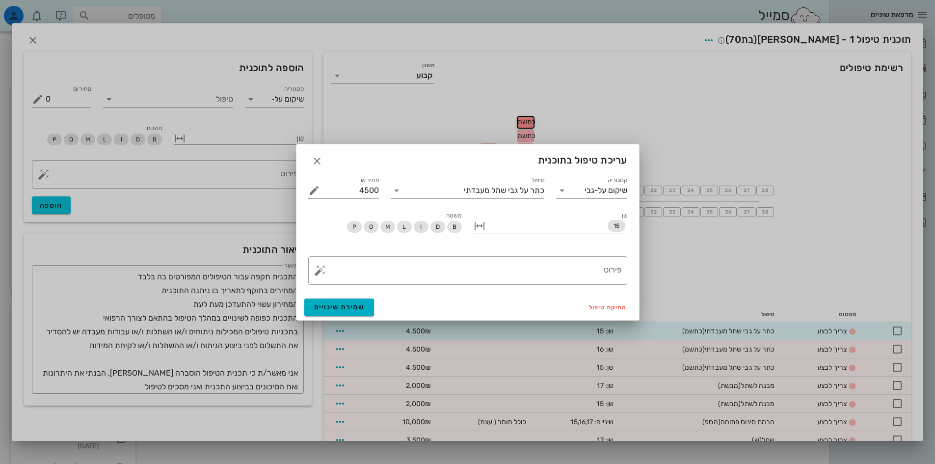
click at [602, 224] on div "15" at bounding box center [557, 226] width 140 height 16
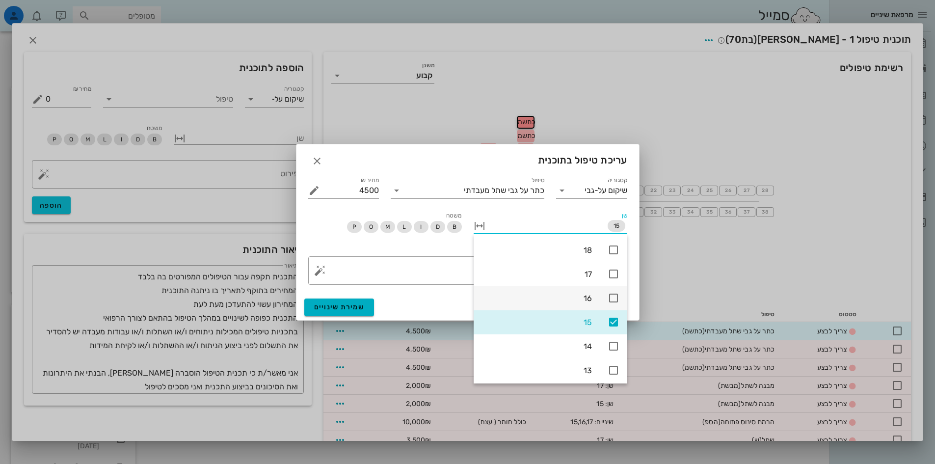
drag, startPoint x: 613, startPoint y: 297, endPoint x: 616, endPoint y: 302, distance: 6.2
click at [612, 297] on icon at bounding box center [614, 298] width 12 height 12
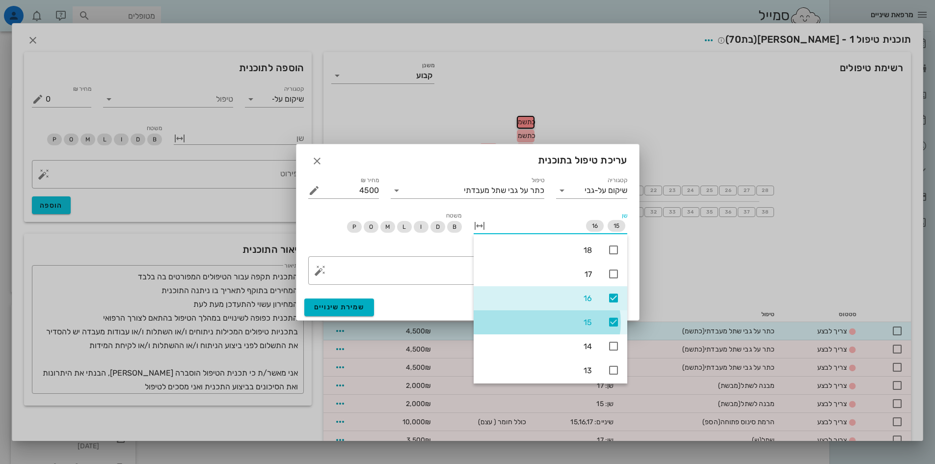
click at [612, 324] on icon at bounding box center [614, 322] width 12 height 12
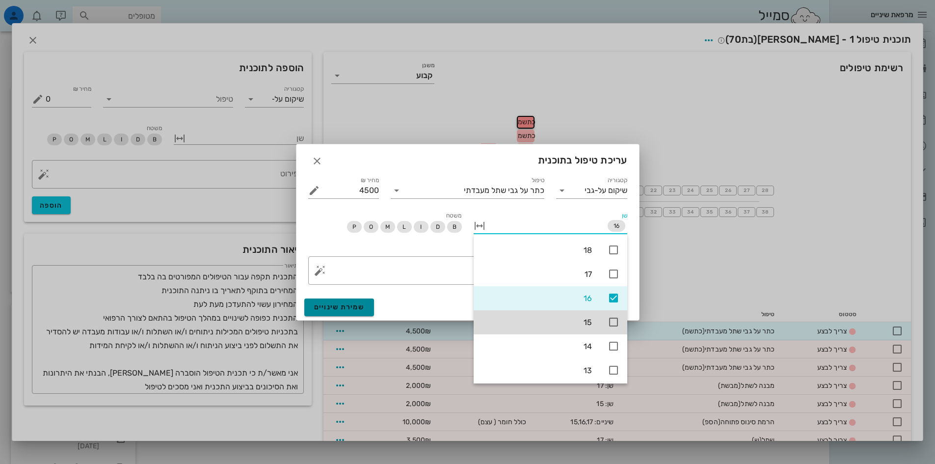
click at [350, 305] on span "שמירת שינויים" at bounding box center [339, 307] width 51 height 8
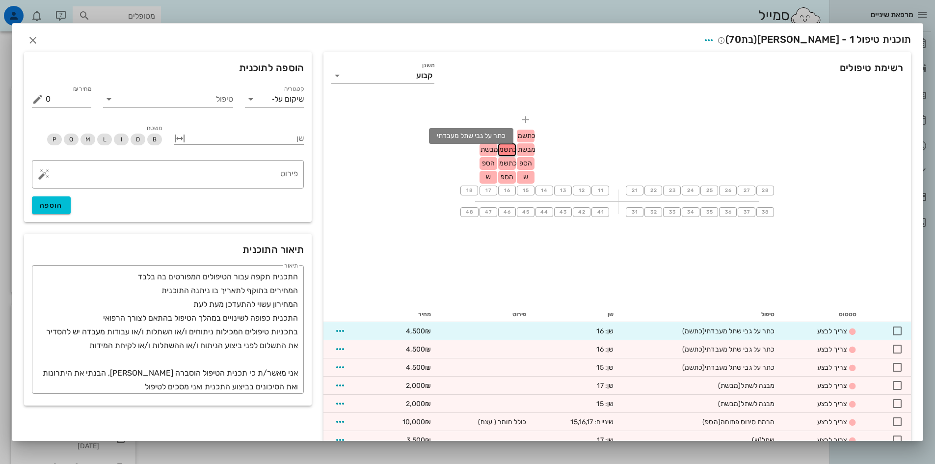
click at [528, 135] on span "כתשמ" at bounding box center [527, 136] width 18 height 8
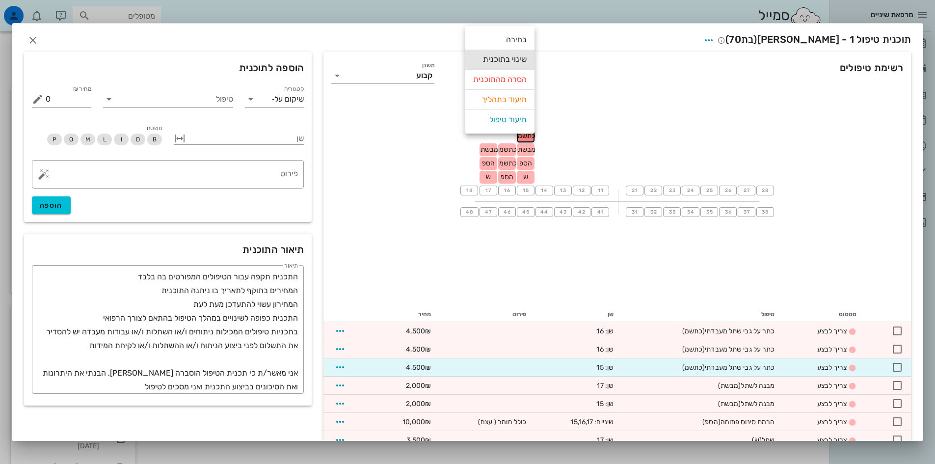
click at [508, 59] on div "שינוי בתוכנית" at bounding box center [500, 60] width 54 height 20
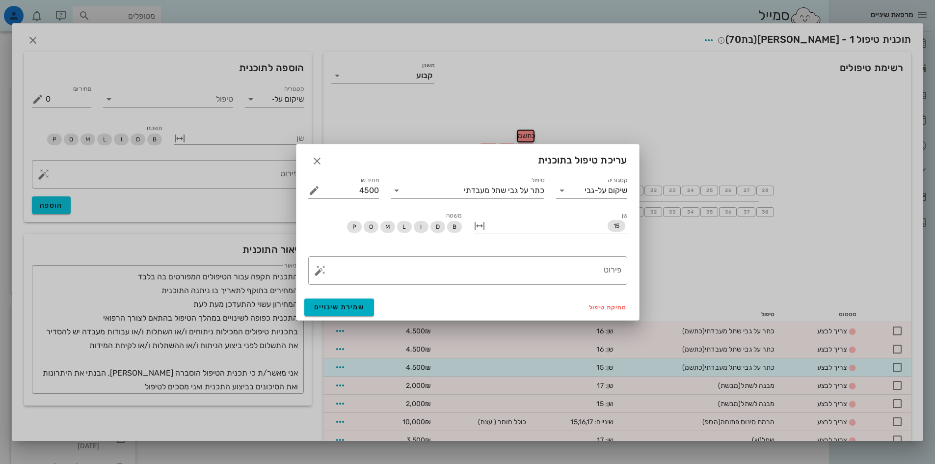
click at [520, 228] on div "15" at bounding box center [557, 226] width 140 height 16
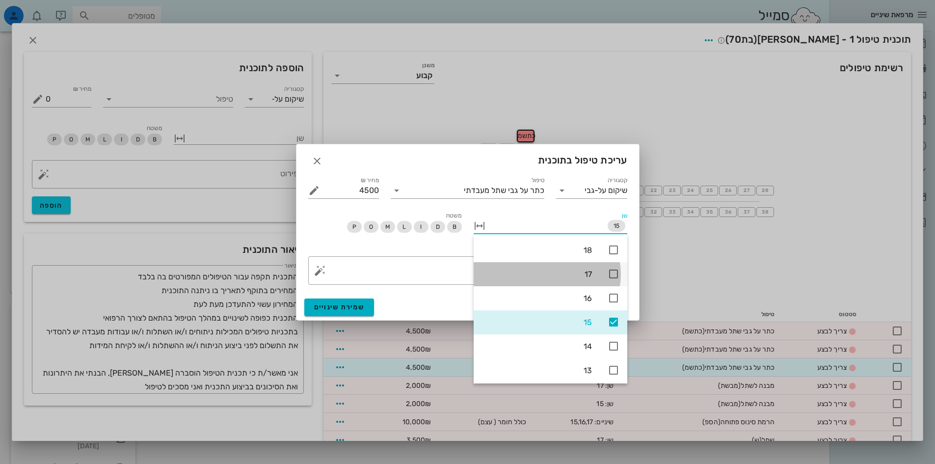
click at [612, 273] on icon at bounding box center [614, 274] width 12 height 12
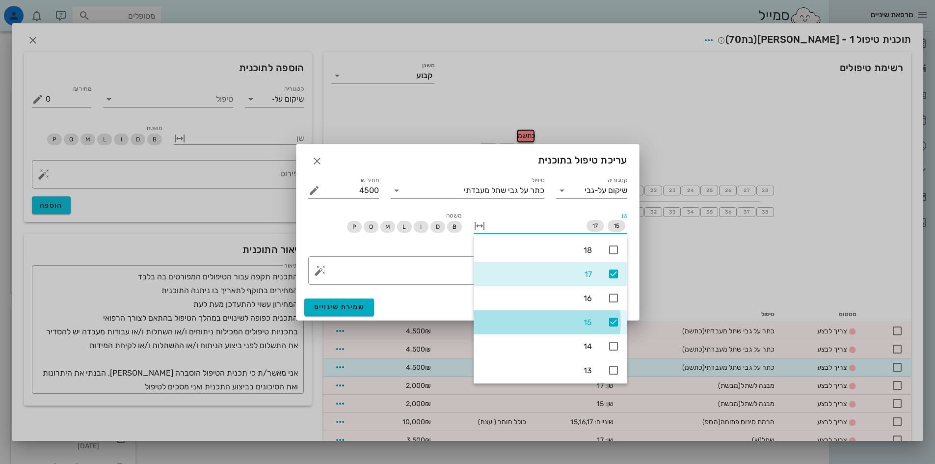
click at [613, 321] on icon at bounding box center [614, 322] width 12 height 12
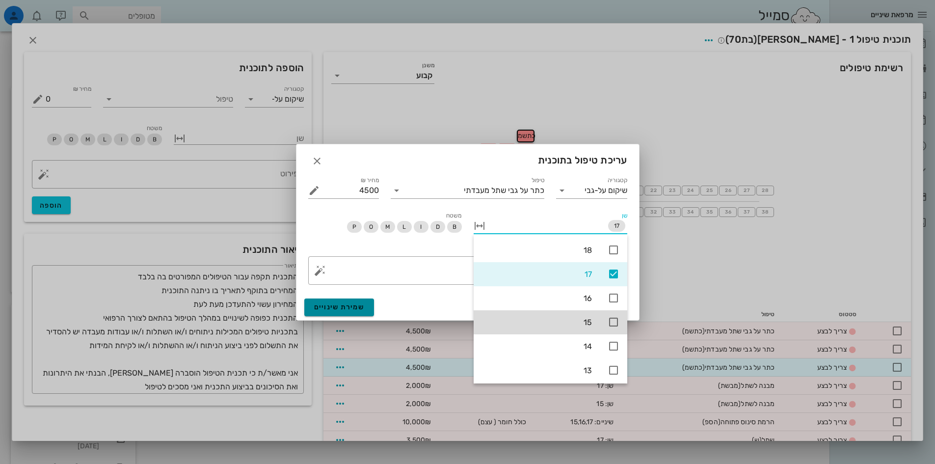
click at [345, 303] on span "שמירת שינויים" at bounding box center [339, 307] width 51 height 8
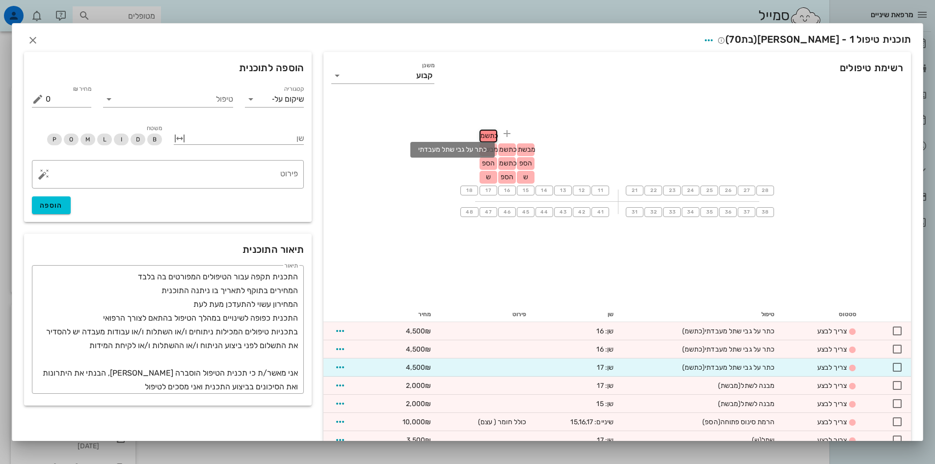
click at [514, 150] on span "כתשמ" at bounding box center [508, 149] width 18 height 8
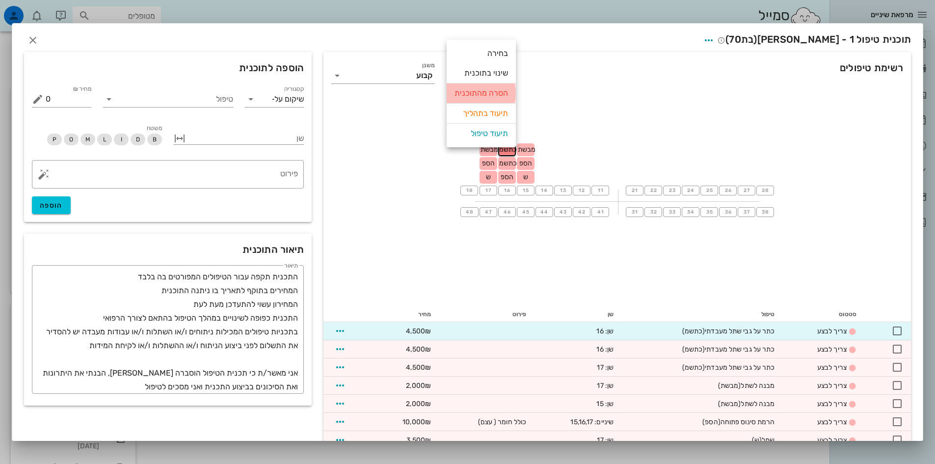
click at [495, 93] on div "הסרה מהתוכנית" at bounding box center [482, 93] width 54 height 20
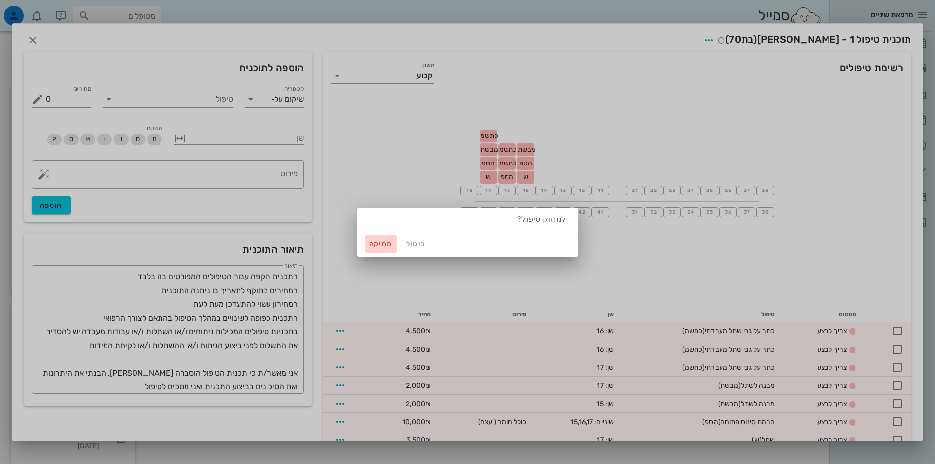
click at [384, 245] on span "מחיקה" at bounding box center [381, 244] width 24 height 8
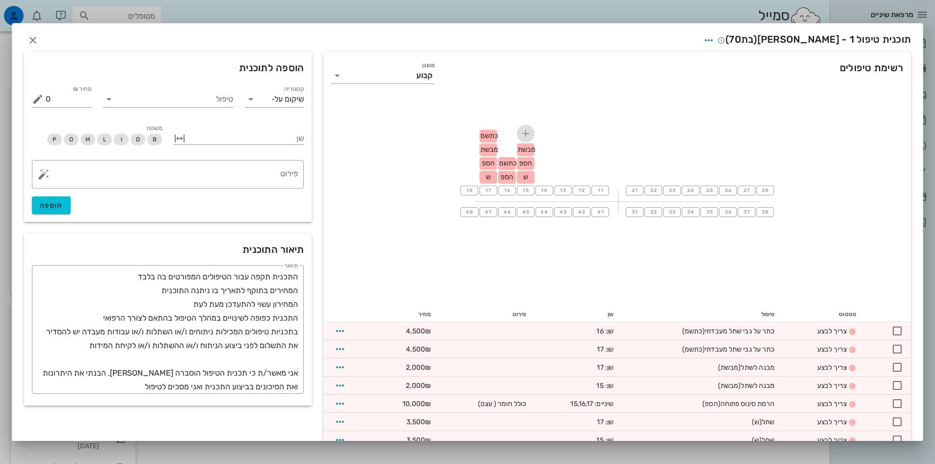
click at [528, 135] on icon "button" at bounding box center [526, 134] width 12 height 12
click at [115, 96] on icon at bounding box center [109, 99] width 12 height 12
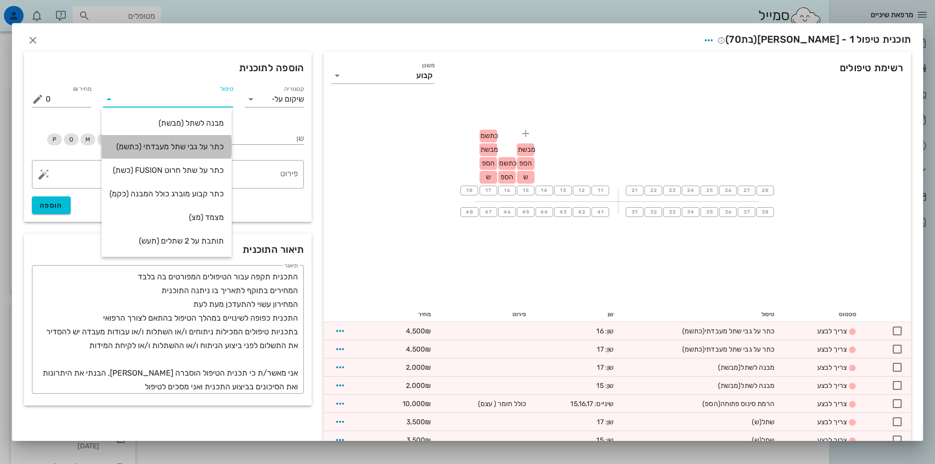
click at [188, 146] on div "כתר על גבי שתל מעבדתי (כתשמ)" at bounding box center [166, 146] width 114 height 9
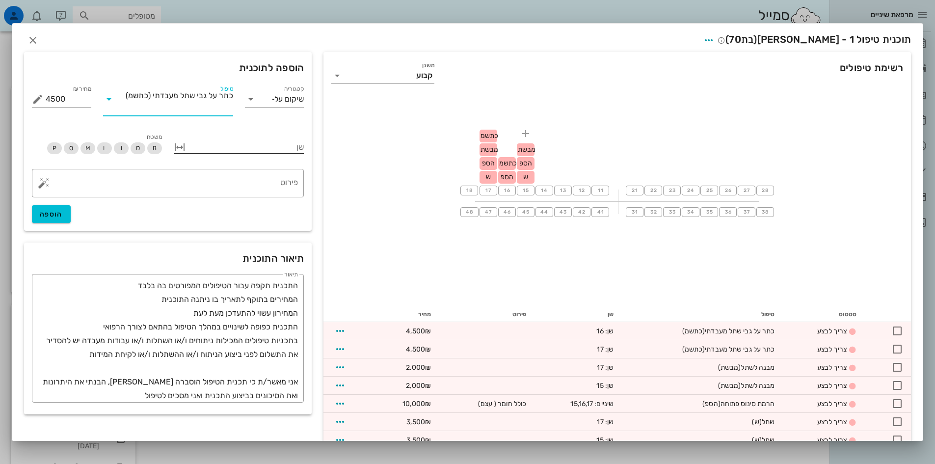
click at [292, 146] on div at bounding box center [246, 146] width 116 height 13
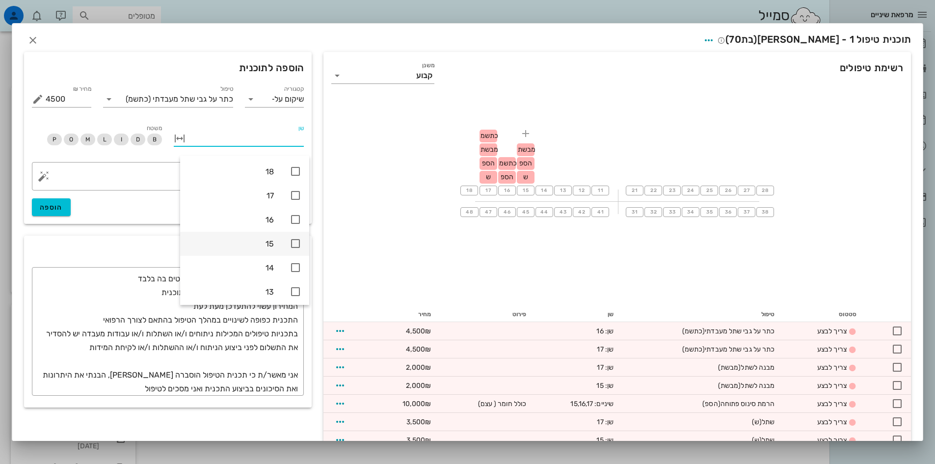
click at [297, 242] on icon at bounding box center [296, 244] width 12 height 12
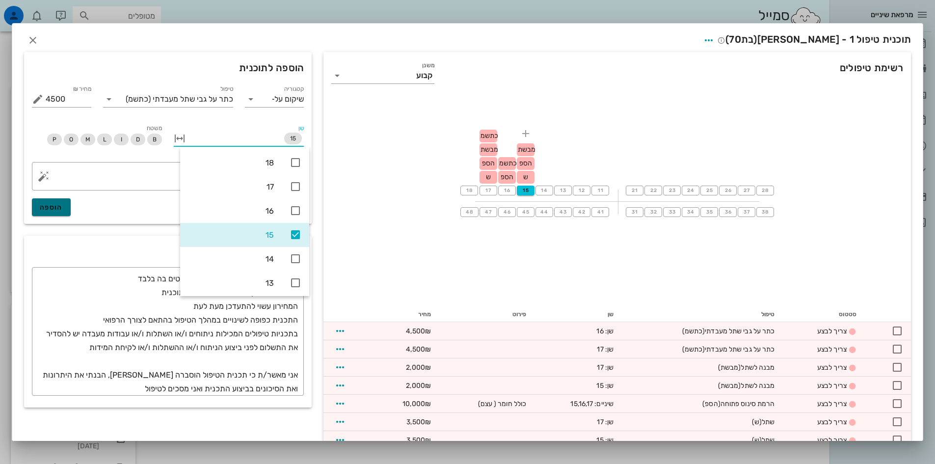
click at [63, 208] on span "הוספה" at bounding box center [51, 207] width 23 height 8
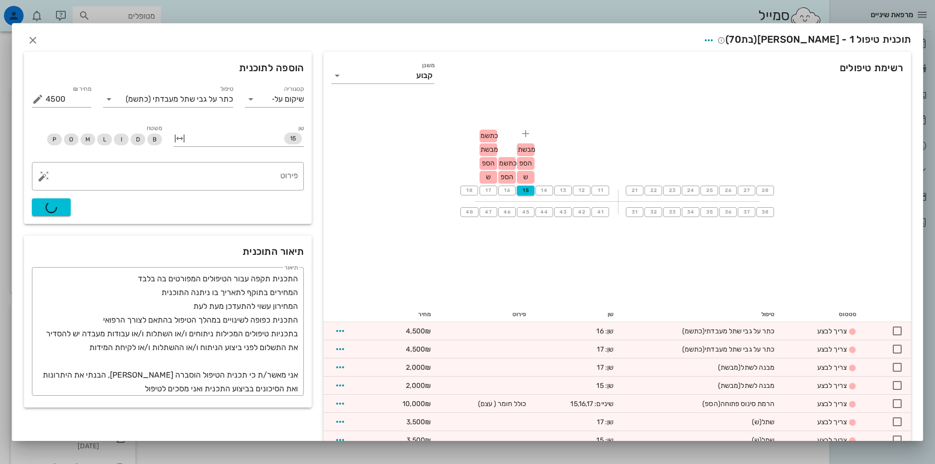
type input "0"
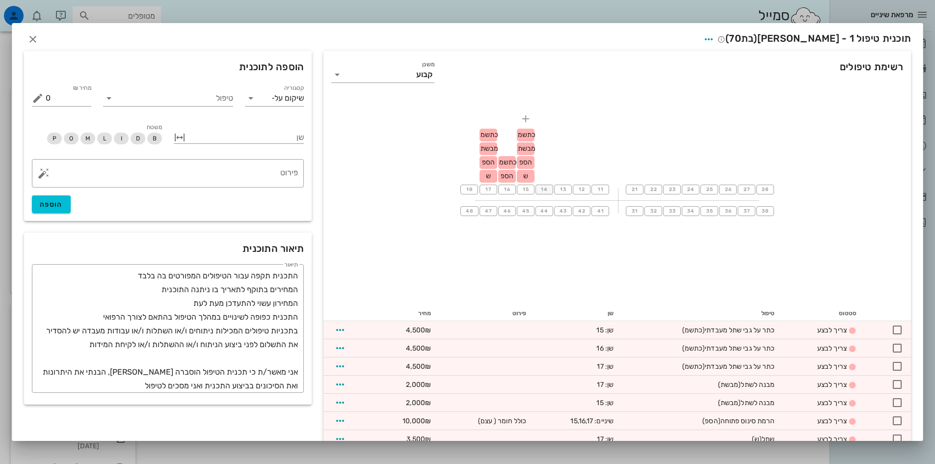
scroll to position [0, 0]
click at [36, 40] on icon "button" at bounding box center [33, 40] width 12 height 12
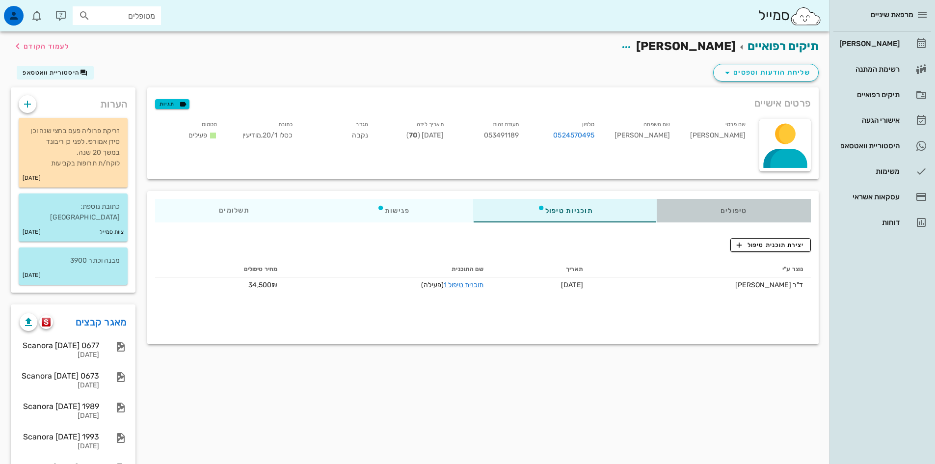
click at [729, 212] on div "טיפולים" at bounding box center [734, 211] width 154 height 24
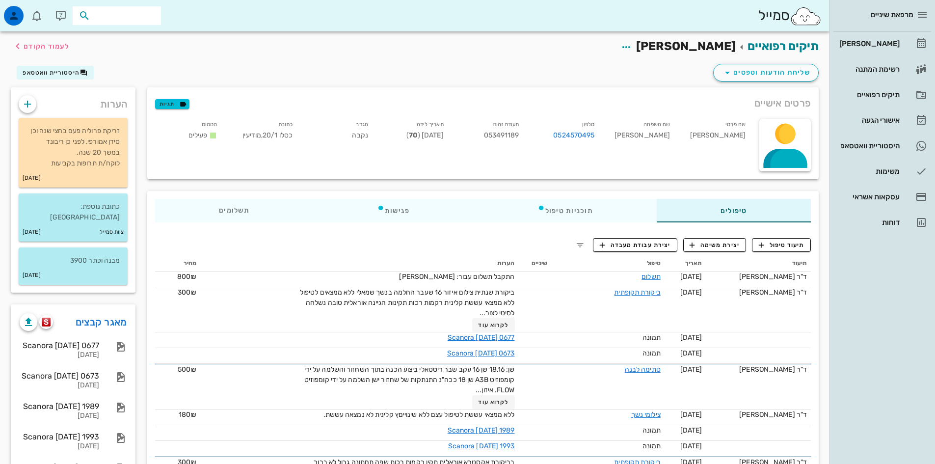
click at [128, 10] on input "text" at bounding box center [123, 15] width 63 height 13
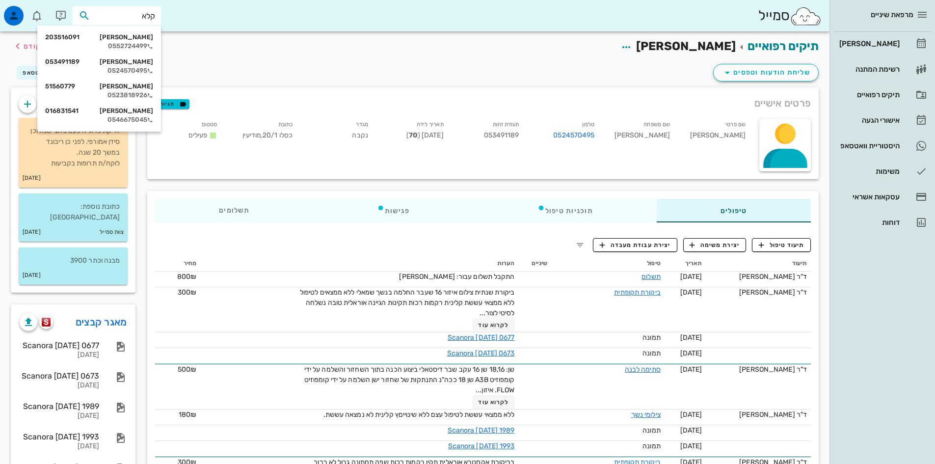
type input "קלאי"
click at [136, 62] on div "חנינה קלאי 51560779" at bounding box center [101, 62] width 108 height 8
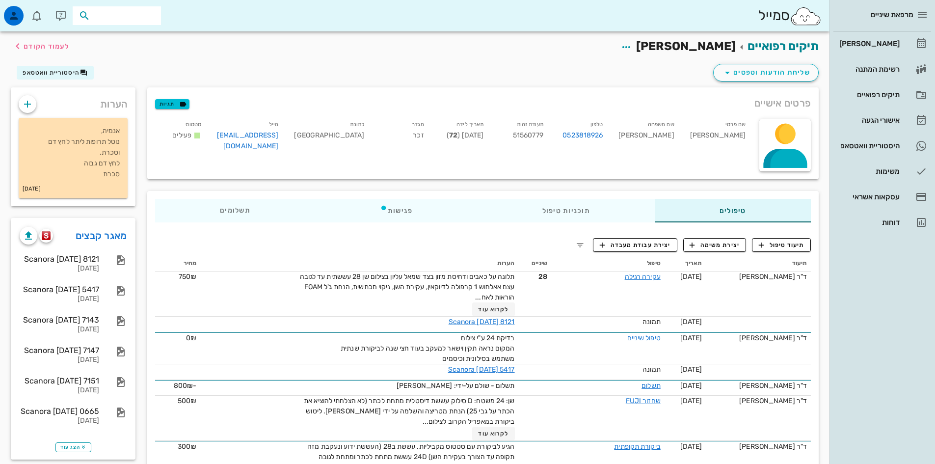
click at [129, 13] on input "text" at bounding box center [123, 15] width 63 height 13
type input "קלאי"
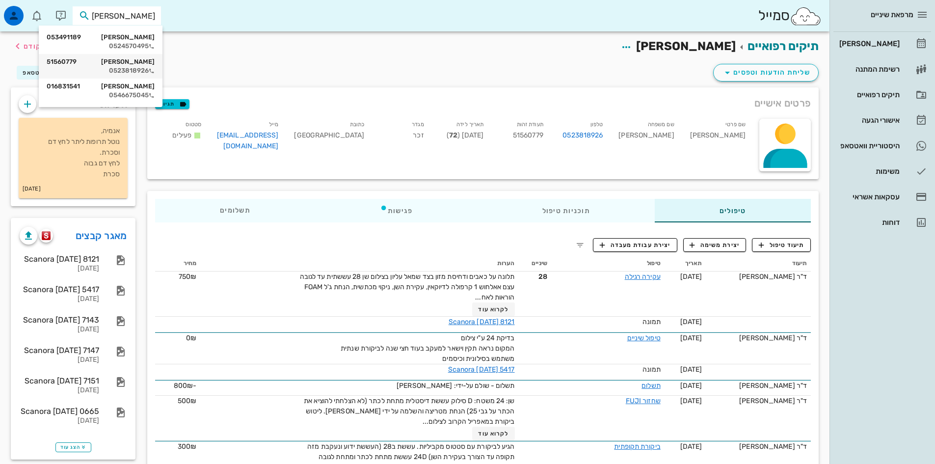
click at [108, 63] on div "חנינה קלאי 51560779" at bounding box center [101, 62] width 108 height 8
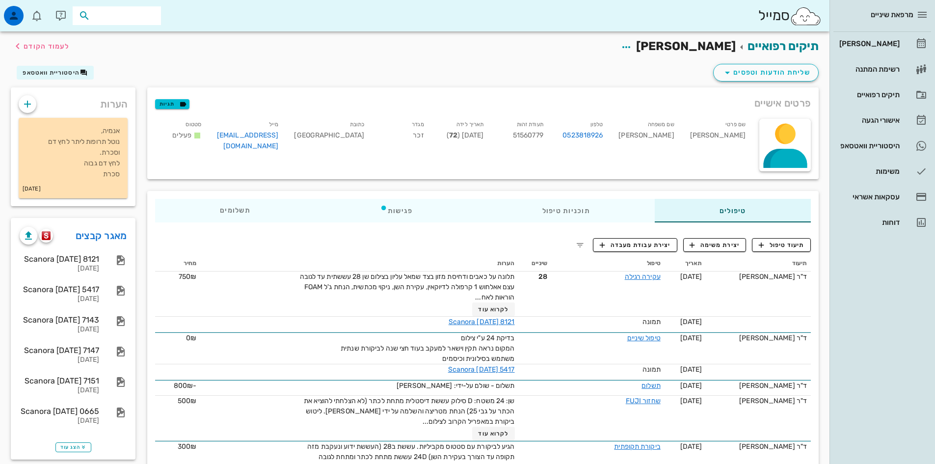
click at [106, 15] on input "text" at bounding box center [123, 15] width 63 height 13
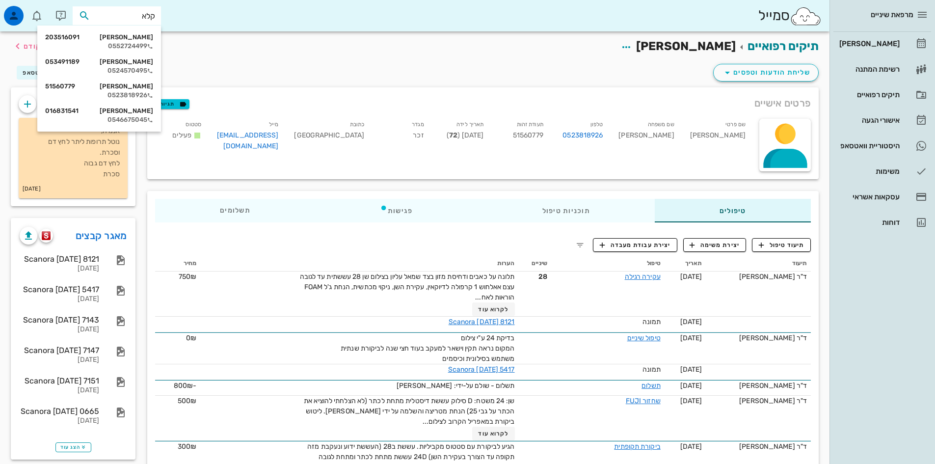
type input "קלאי"
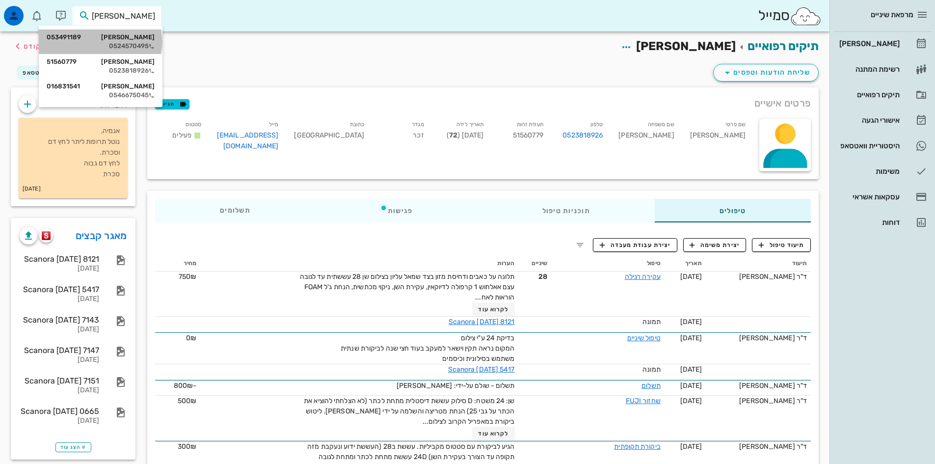
click at [119, 40] on div "חני קלאי 053491189" at bounding box center [101, 37] width 108 height 8
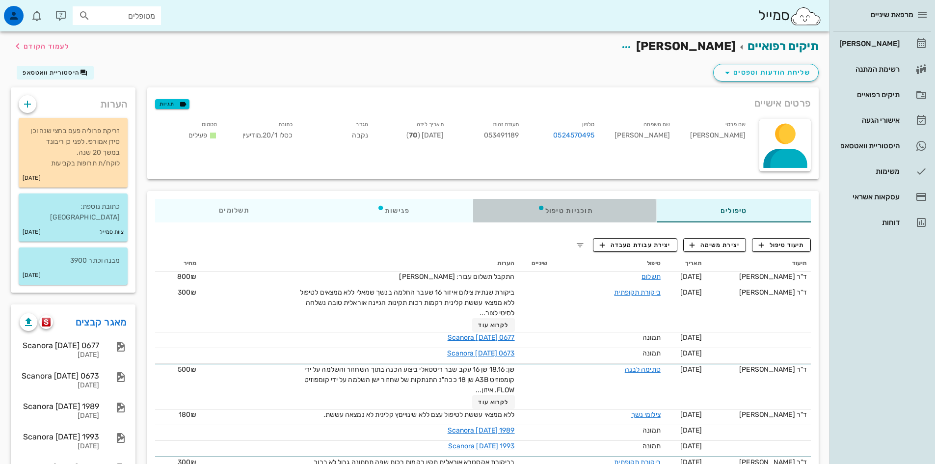
click at [586, 211] on div "תוכניות טיפול" at bounding box center [565, 211] width 183 height 24
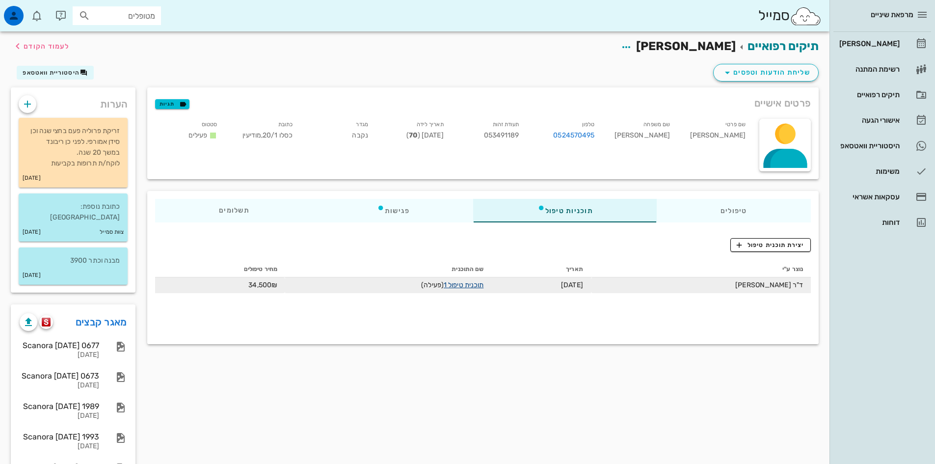
click at [484, 285] on link "תוכנית טיפול 1" at bounding box center [464, 285] width 40 height 8
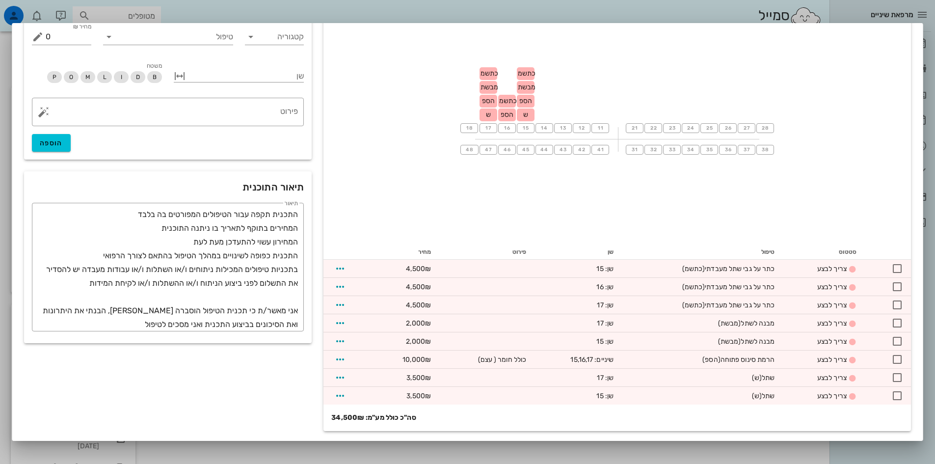
scroll to position [63, 0]
click at [256, 36] on icon at bounding box center [251, 36] width 12 height 12
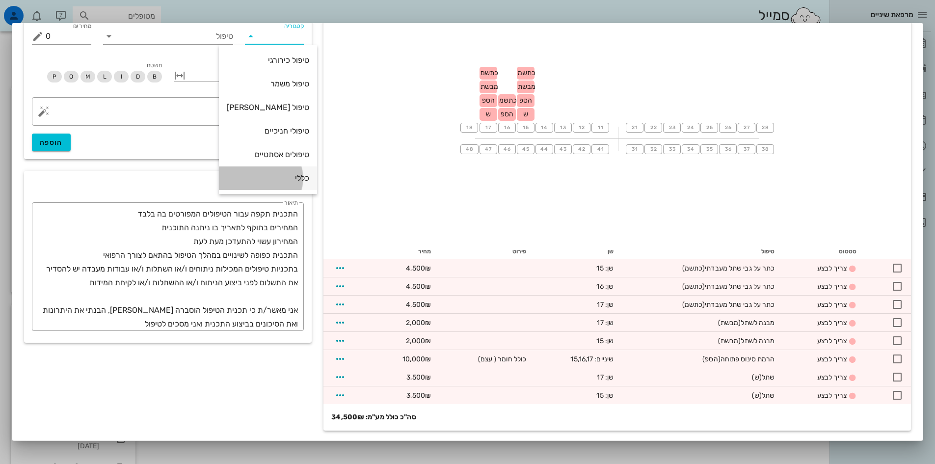
click at [287, 180] on div "כללי" at bounding box center [268, 177] width 82 height 9
type input "כללי"
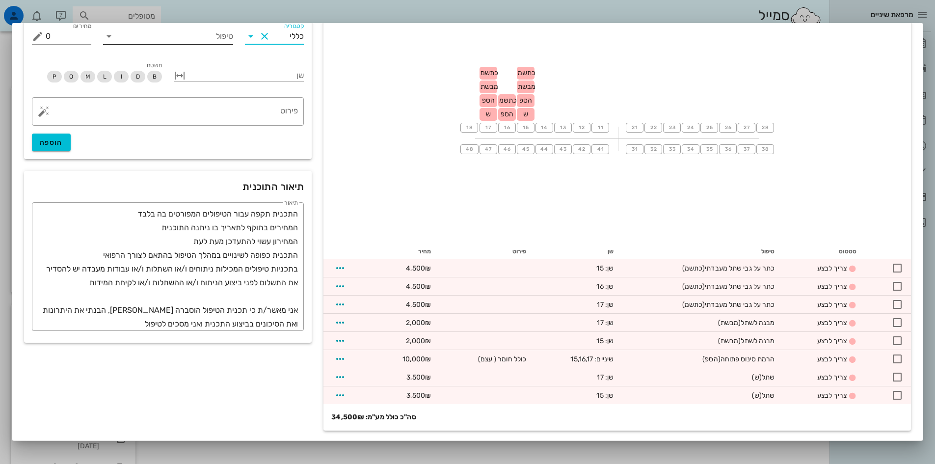
click at [115, 36] on icon at bounding box center [109, 36] width 12 height 12
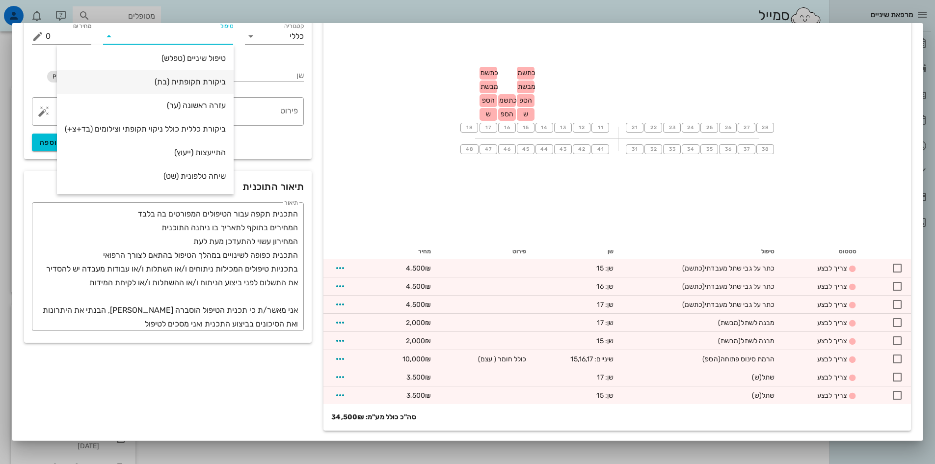
scroll to position [0, 0]
click at [115, 34] on icon at bounding box center [109, 36] width 12 height 12
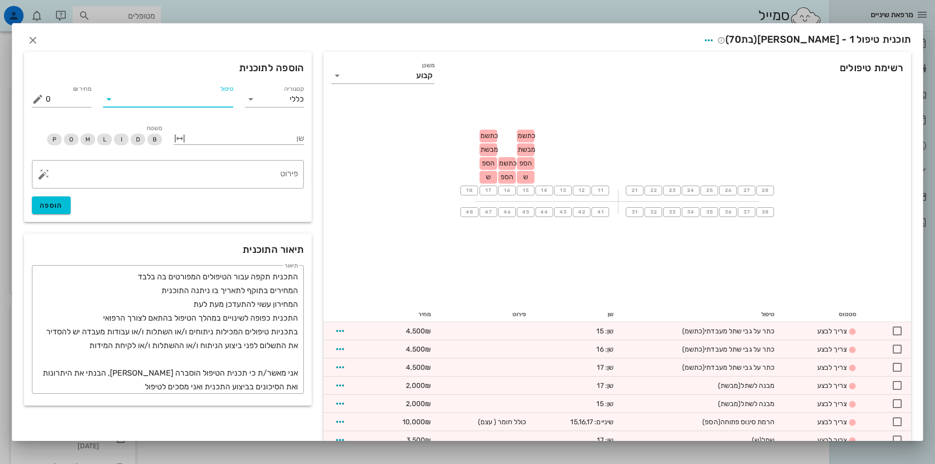
click at [206, 94] on input "טיפול" at bounding box center [175, 99] width 116 height 16
click at [270, 102] on button "Clear קטגוריה" at bounding box center [265, 99] width 12 height 12
type input "הנ"
click at [233, 97] on input "טיפול" at bounding box center [175, 99] width 116 height 16
type input "הנ"
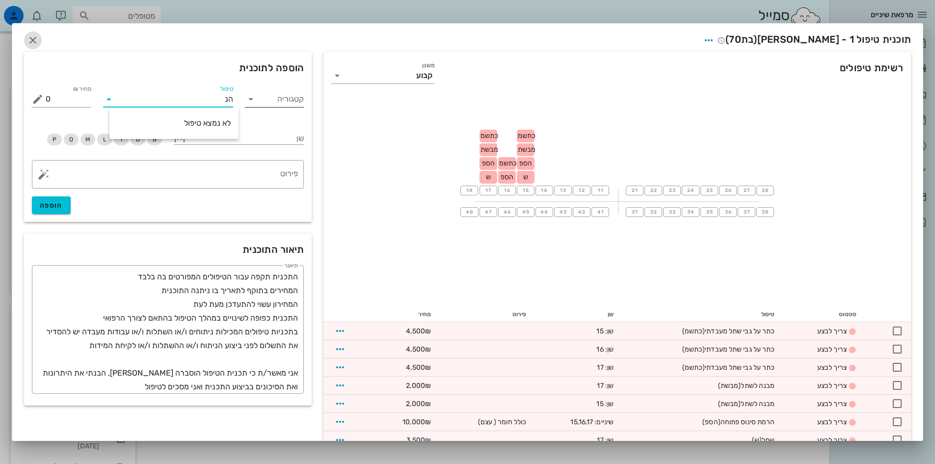
click at [39, 43] on icon "button" at bounding box center [33, 40] width 12 height 12
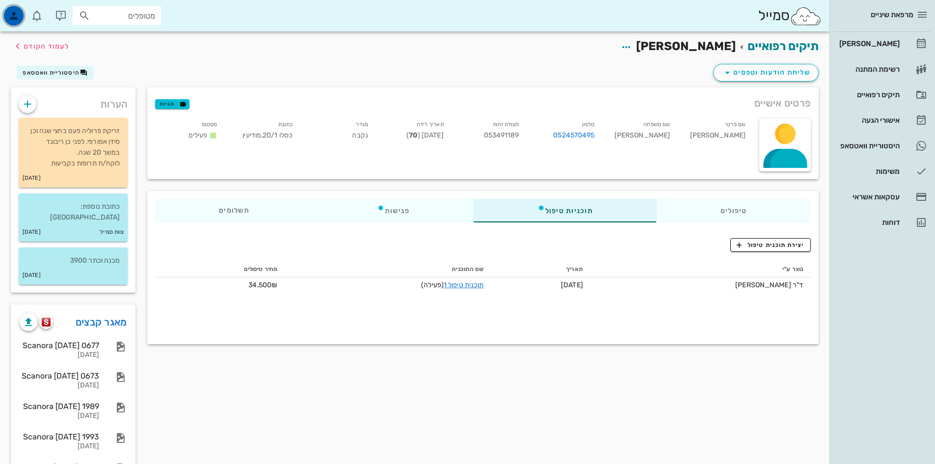
click at [12, 16] on icon "button" at bounding box center [14, 16] width 12 height 12
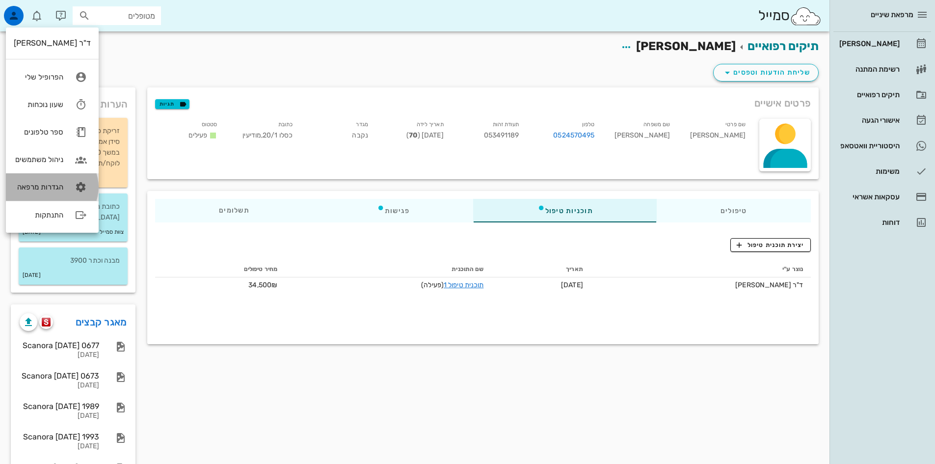
click at [66, 186] on link "הגדרות מרפאה" at bounding box center [52, 186] width 93 height 27
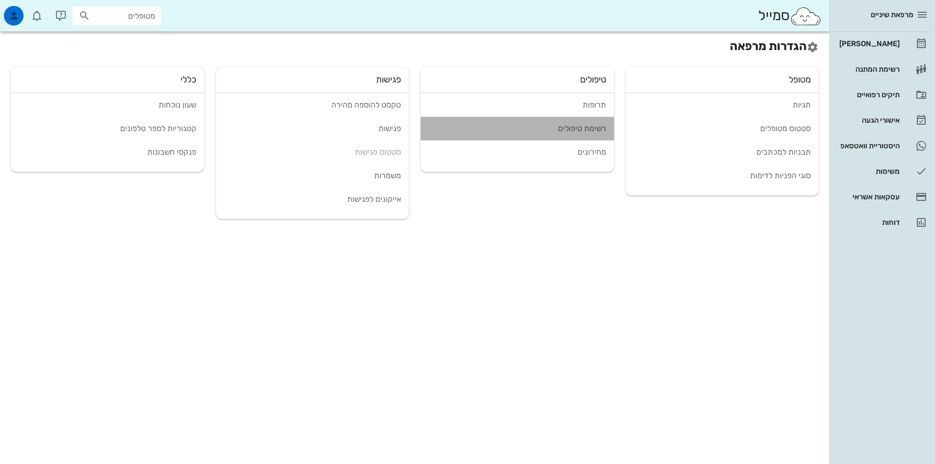
click at [596, 126] on div "רשימת טיפולים" at bounding box center [518, 128] width 178 height 9
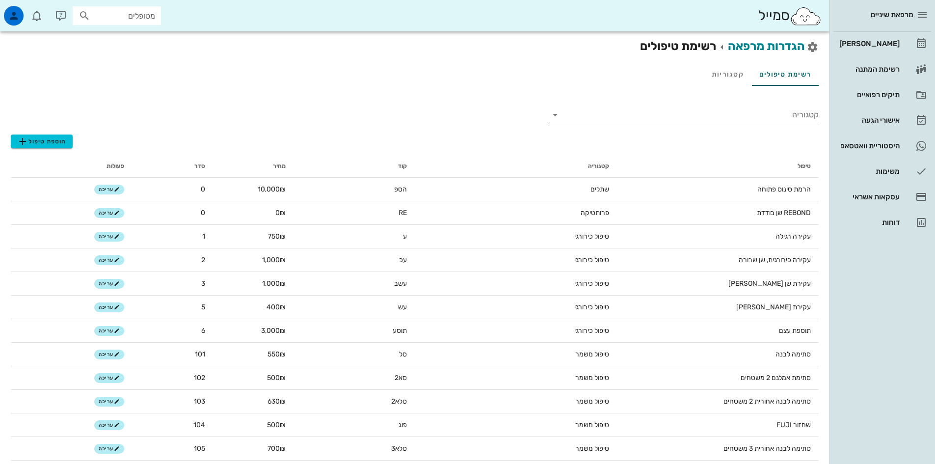
click at [556, 115] on icon at bounding box center [555, 115] width 12 height 12
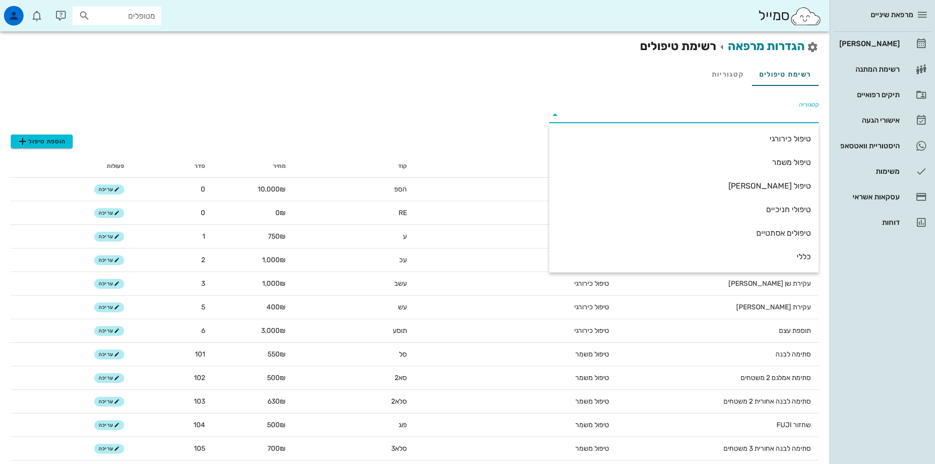
click at [556, 115] on icon at bounding box center [555, 115] width 12 height 12
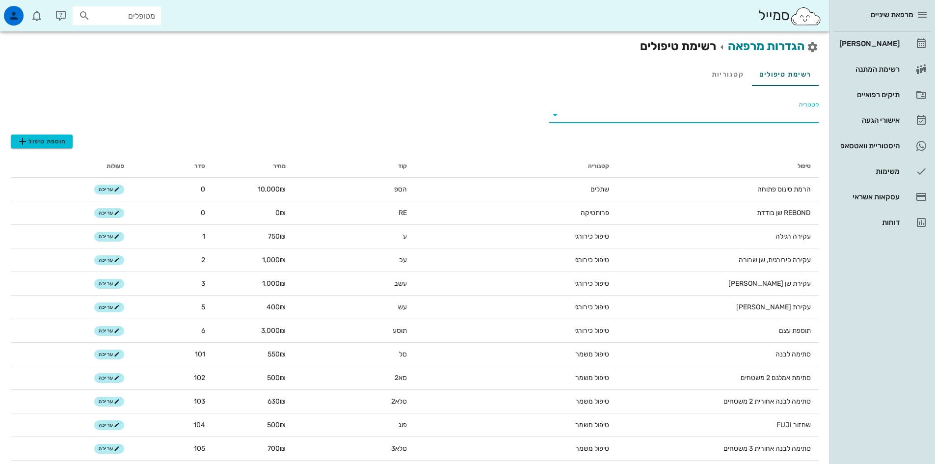
click at [556, 115] on icon at bounding box center [555, 115] width 12 height 12
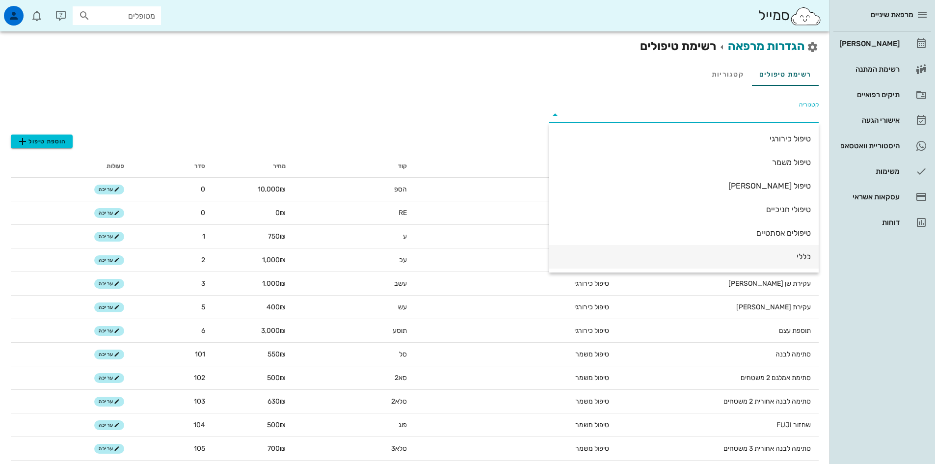
click at [807, 259] on div "כללי" at bounding box center [684, 256] width 254 height 9
type input "כללי"
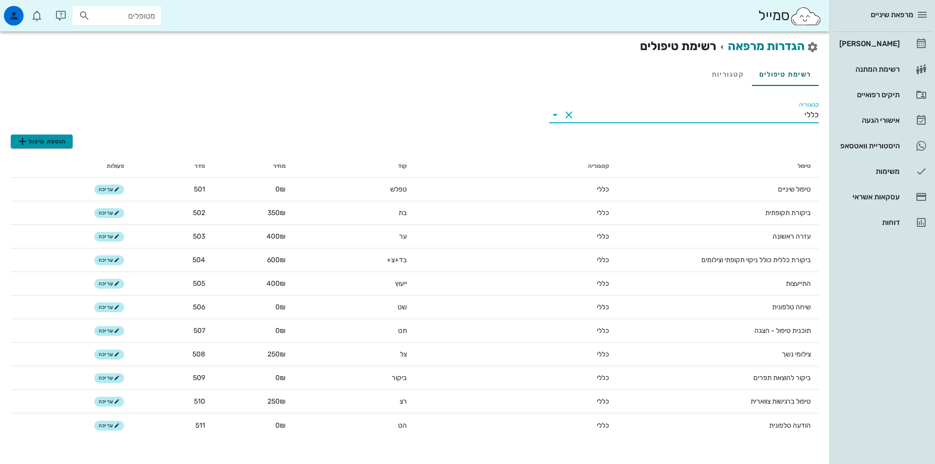
click at [57, 142] on span "הוספת טיפול" at bounding box center [42, 141] width 50 height 12
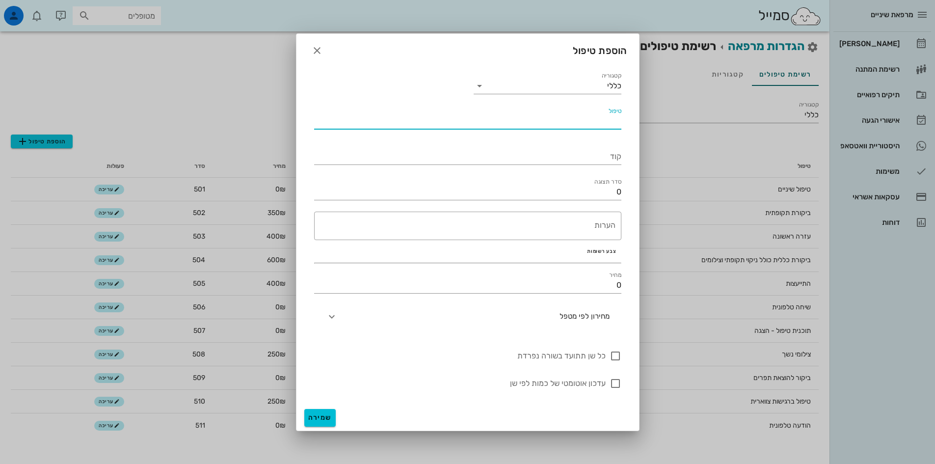
click at [608, 122] on input "טיפול" at bounding box center [467, 121] width 307 height 16
type input "הנחת תכנית"
click at [603, 157] on input "קוד" at bounding box center [467, 157] width 307 height 16
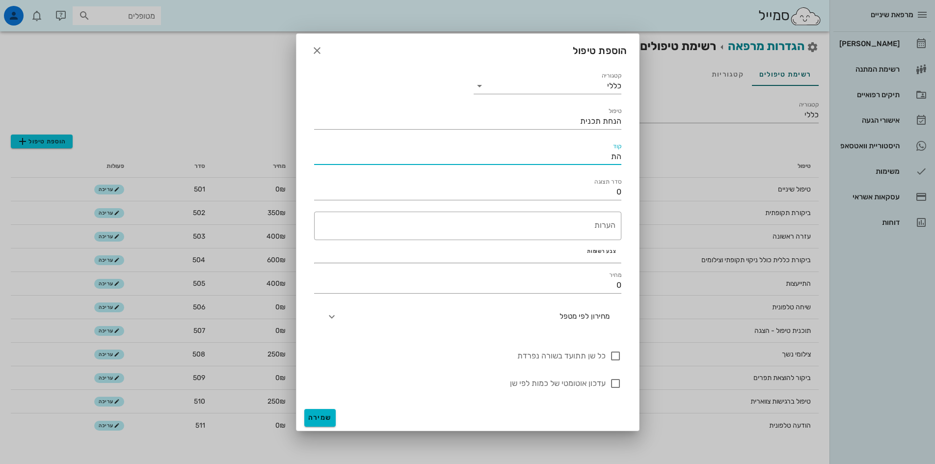
type input "הת"
click at [329, 413] on button "שמירה" at bounding box center [319, 418] width 31 height 18
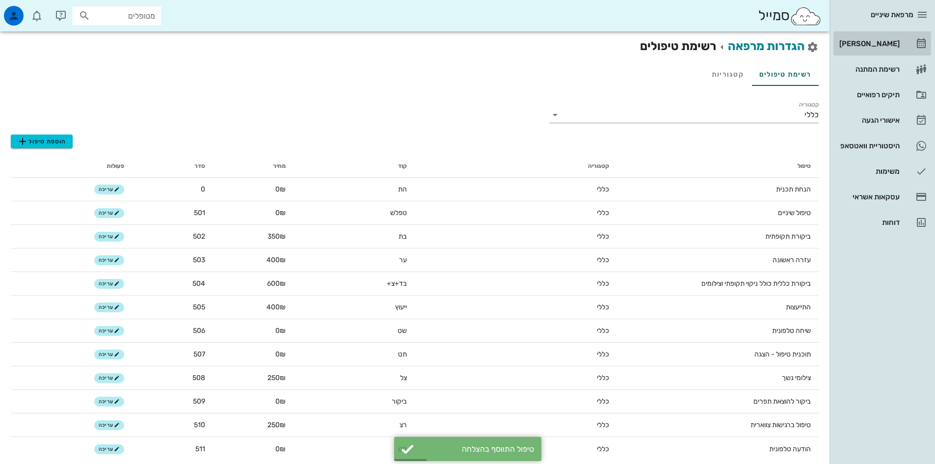
drag, startPoint x: 871, startPoint y: 46, endPoint x: 833, endPoint y: 49, distance: 38.9
click at [871, 46] on div "[PERSON_NAME]" at bounding box center [868, 44] width 62 height 8
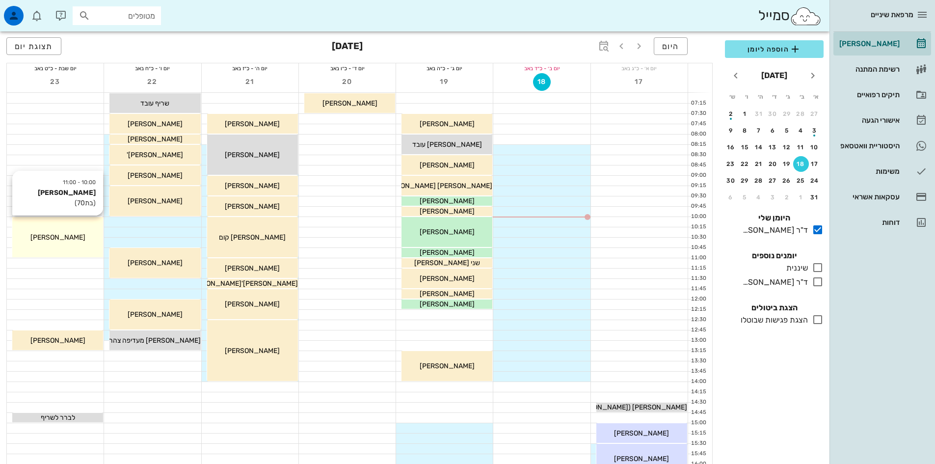
click at [90, 243] on div "10:00 - 11:00 חני קלאי (בת 70 ) חני קלאי" at bounding box center [57, 237] width 91 height 40
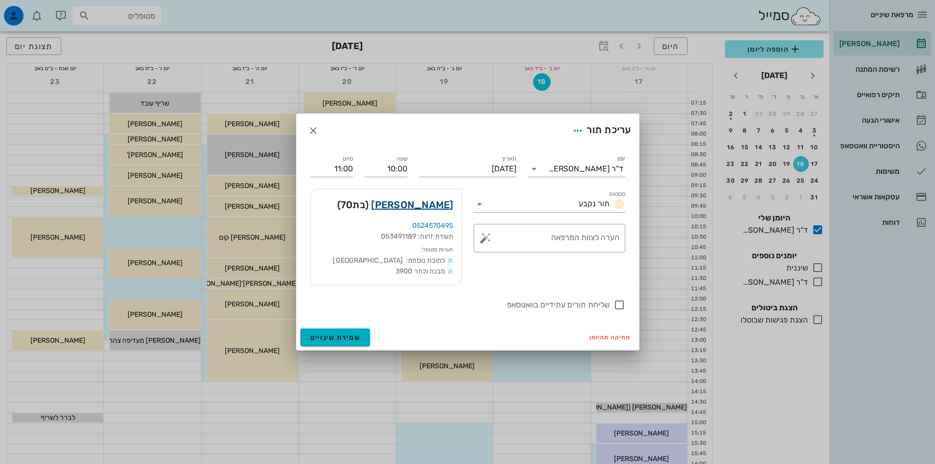
click at [433, 207] on link "חני קלאי" at bounding box center [412, 205] width 82 height 16
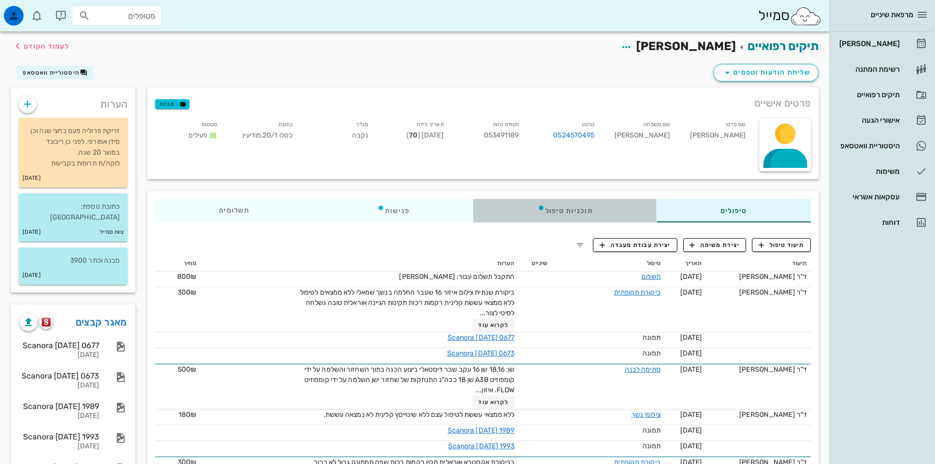
click at [573, 212] on div "תוכניות טיפול" at bounding box center [565, 211] width 183 height 24
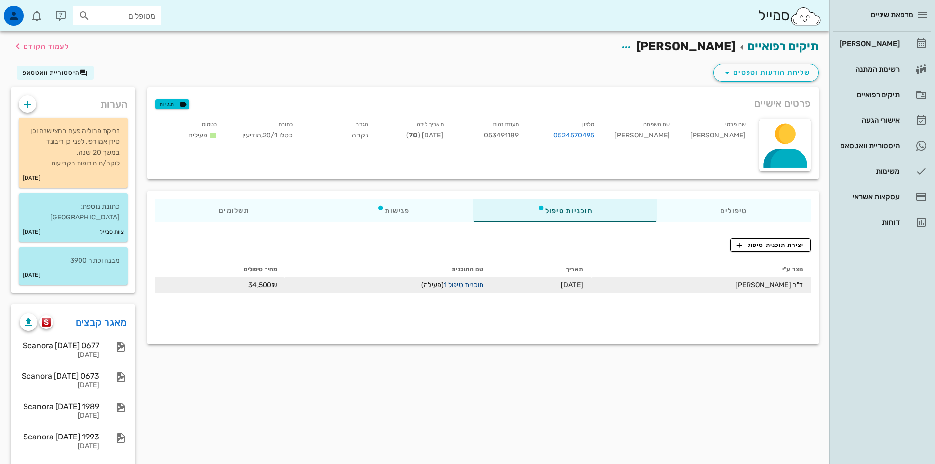
click at [484, 287] on link "תוכנית טיפול 1" at bounding box center [464, 285] width 40 height 8
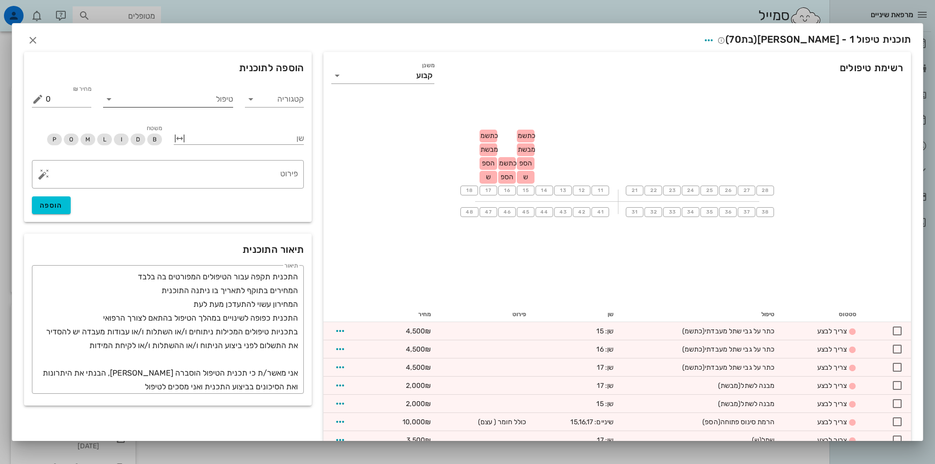
click at [172, 95] on input "טיפול" at bounding box center [175, 99] width 116 height 16
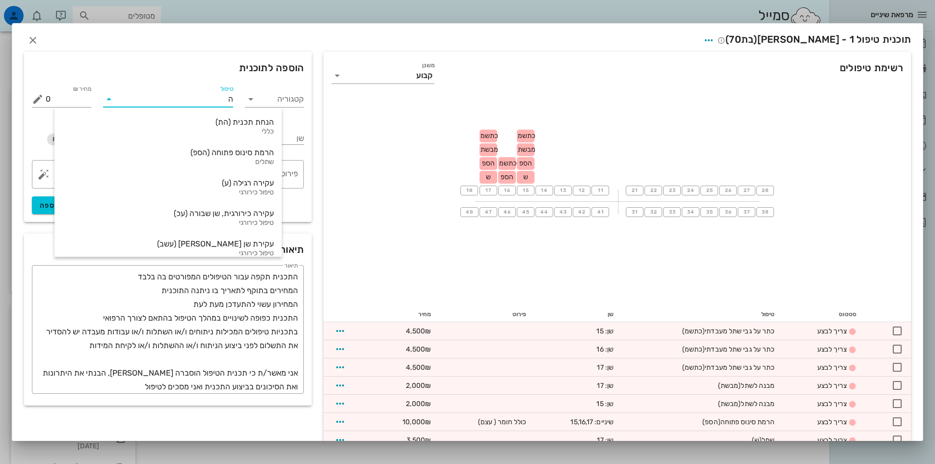
type input "הת"
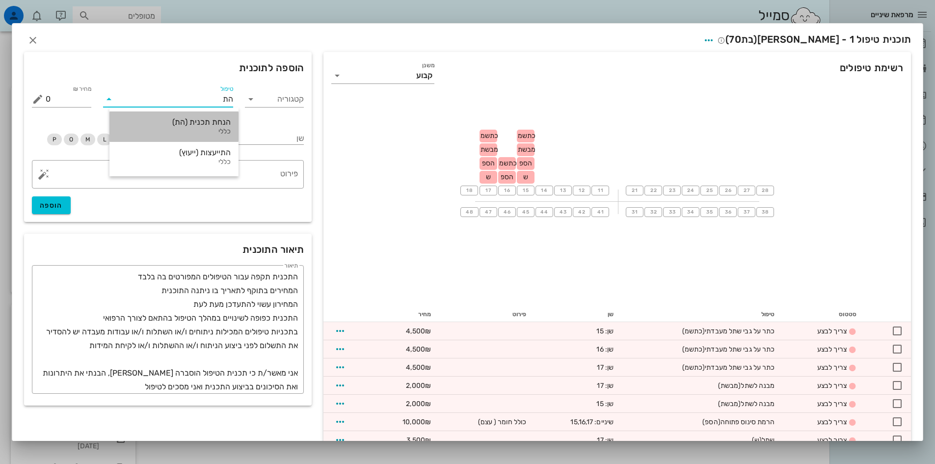
click at [188, 121] on div "הנחת תכנית (הת)" at bounding box center [173, 121] width 113 height 9
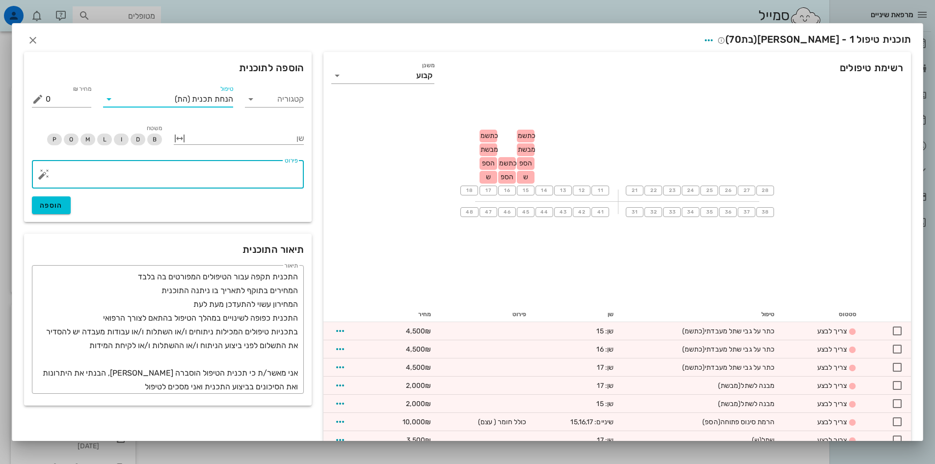
click at [294, 170] on textarea "פירוט" at bounding box center [172, 177] width 252 height 24
type textarea "הנחה על הטיפול השיקומי בסך 1750 ש"ח ( 10% על השיקום)"
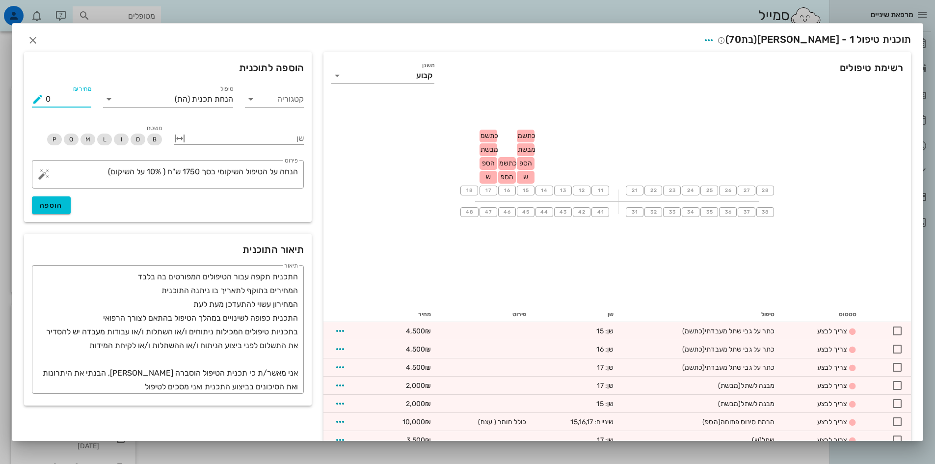
click at [70, 101] on input "0" at bounding box center [69, 99] width 46 height 16
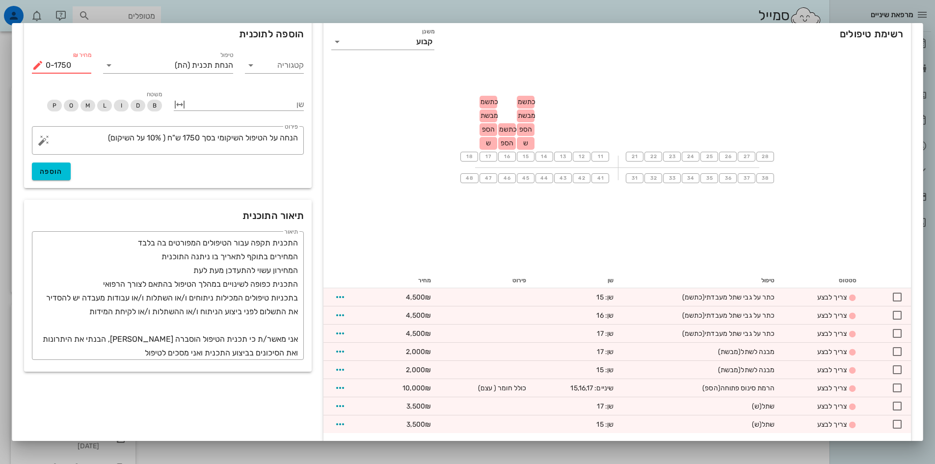
scroll to position [63, 0]
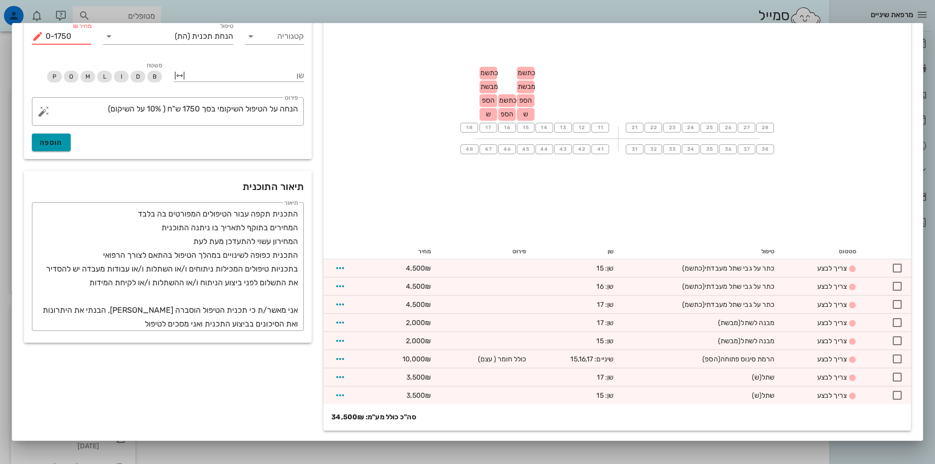
click at [63, 144] on span "הוספה" at bounding box center [51, 142] width 23 height 8
drag, startPoint x: 84, startPoint y: 36, endPoint x: 58, endPoint y: 21, distance: 30.3
click at [50, 34] on div "מחיר ₪ 0-1750" at bounding box center [61, 36] width 59 height 16
click at [63, 138] on span "הוספה" at bounding box center [51, 142] width 23 height 8
type input "0"
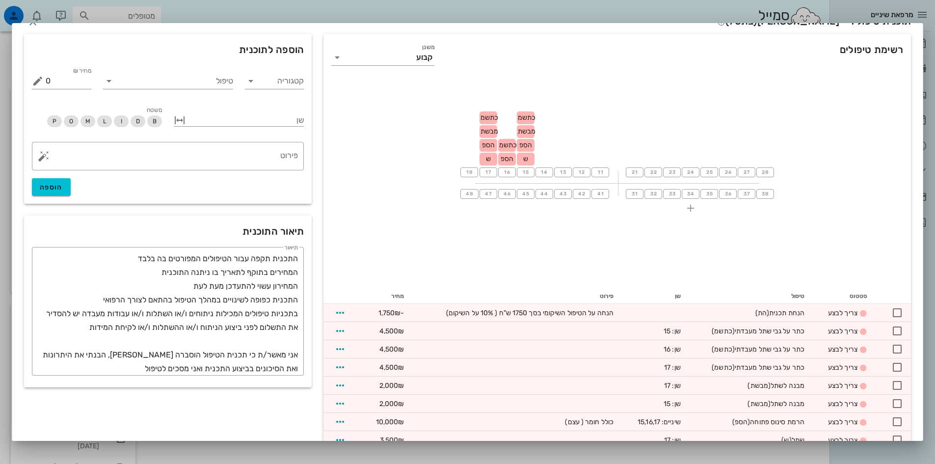
scroll to position [0, 0]
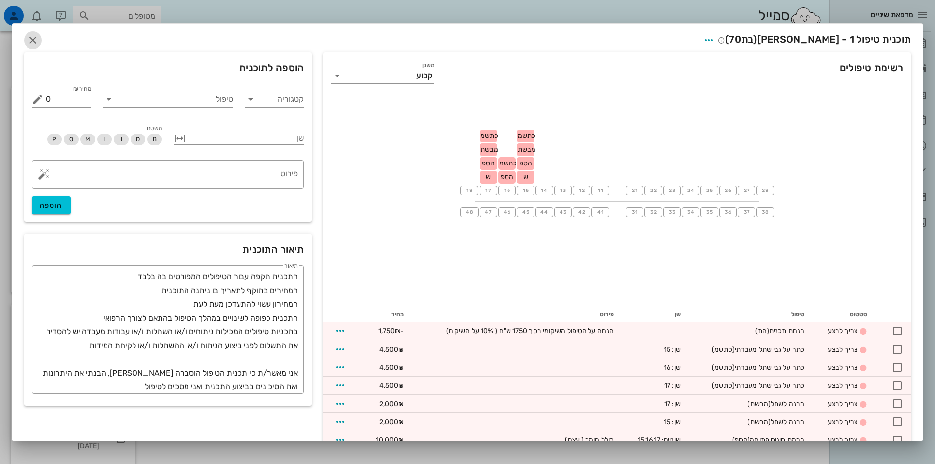
click at [39, 40] on icon "button" at bounding box center [33, 40] width 12 height 12
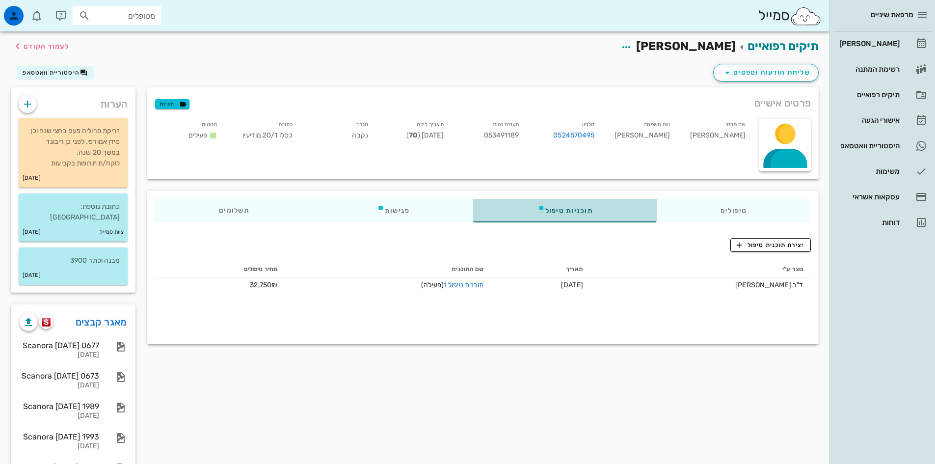
click at [588, 213] on div "תוכניות טיפול" at bounding box center [565, 211] width 183 height 24
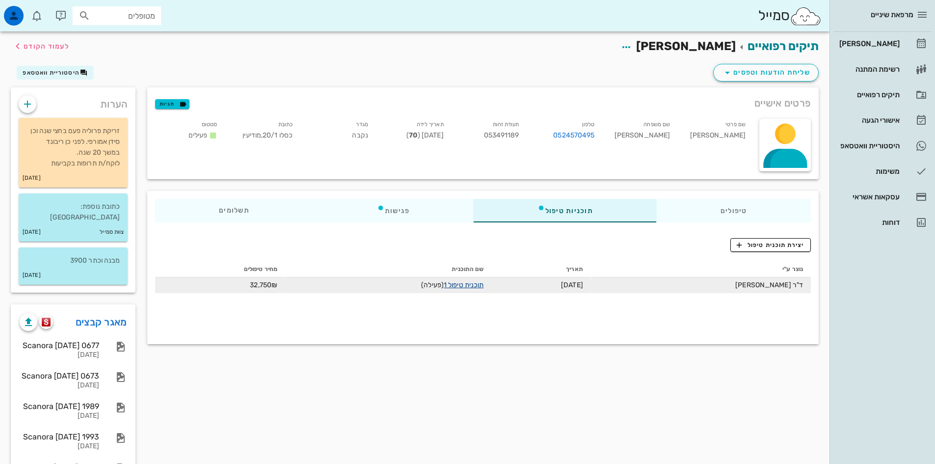
click at [469, 288] on link "תוכנית טיפול 1" at bounding box center [464, 285] width 40 height 8
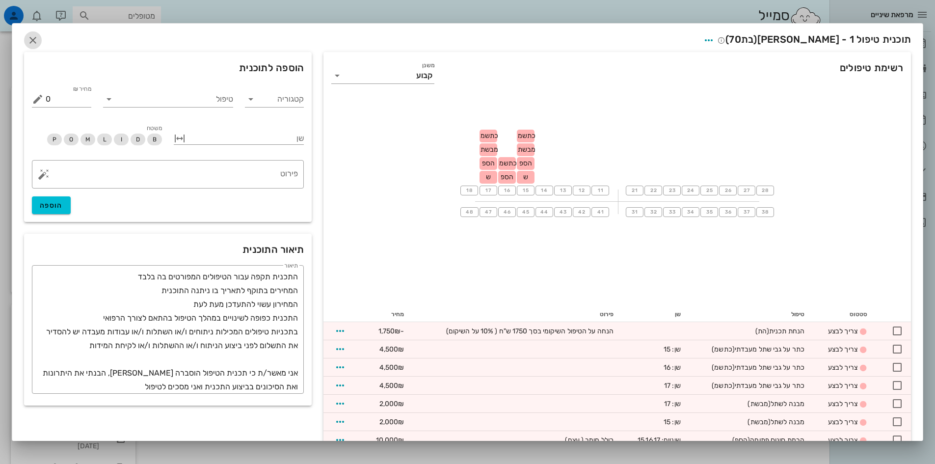
click at [39, 35] on icon "button" at bounding box center [33, 40] width 12 height 12
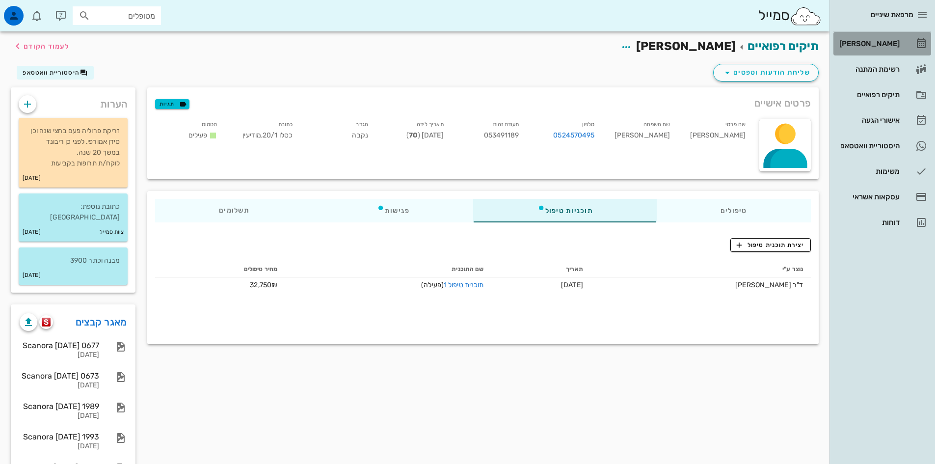
click at [873, 43] on div "[PERSON_NAME]" at bounding box center [868, 44] width 62 height 8
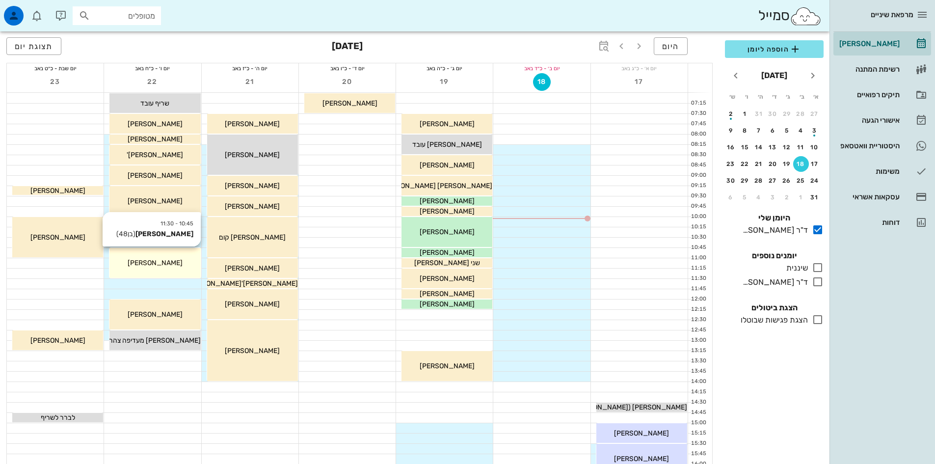
click at [145, 262] on span "[PERSON_NAME]" at bounding box center [155, 263] width 55 height 8
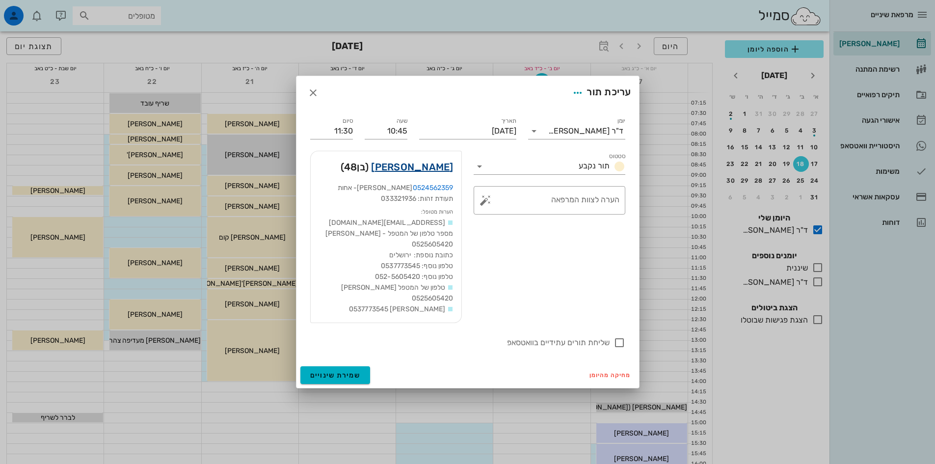
click at [434, 168] on link "אסף פרלמן" at bounding box center [412, 167] width 82 height 16
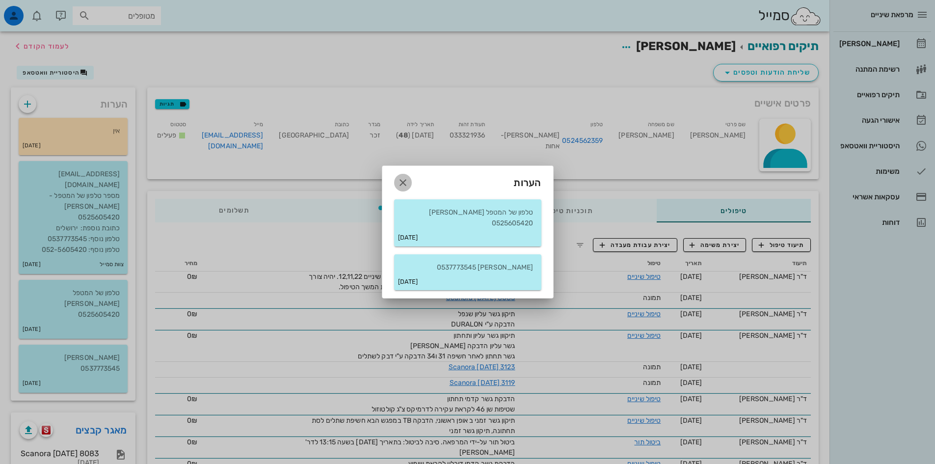
click at [404, 183] on icon "button" at bounding box center [403, 183] width 12 height 12
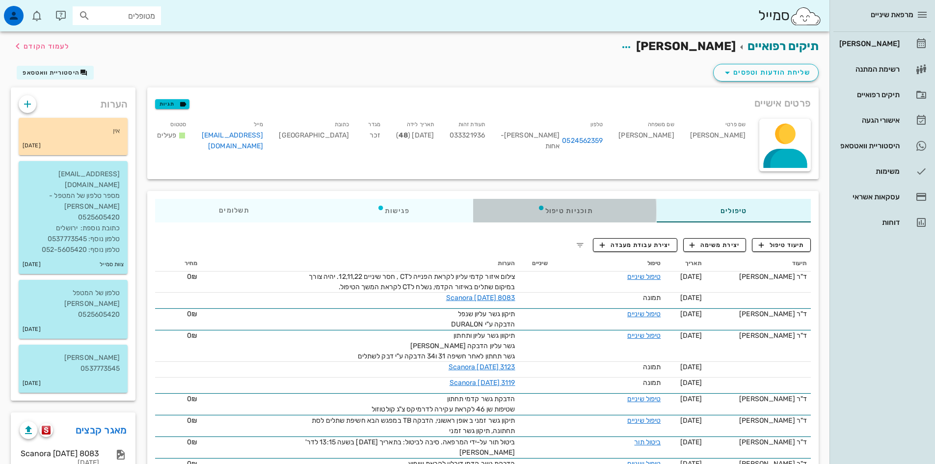
click at [581, 210] on div "תוכניות טיפול" at bounding box center [565, 211] width 183 height 24
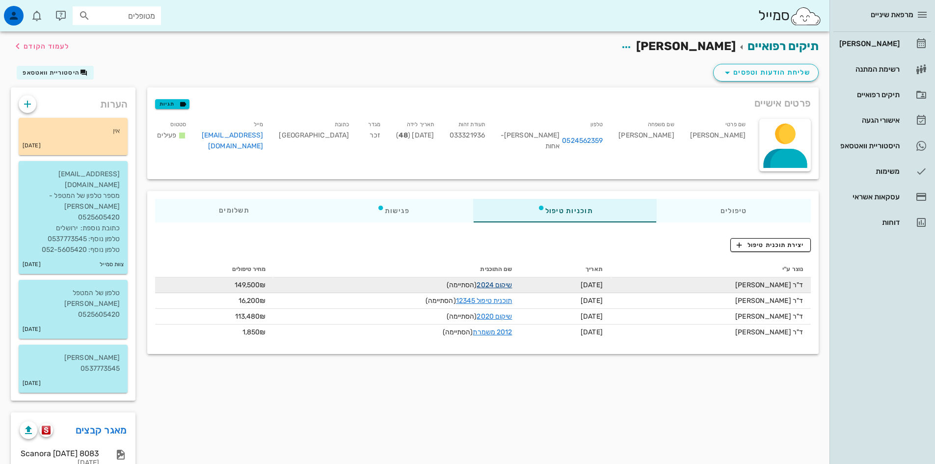
click at [505, 282] on link "שיקום 2024" at bounding box center [494, 285] width 35 height 8
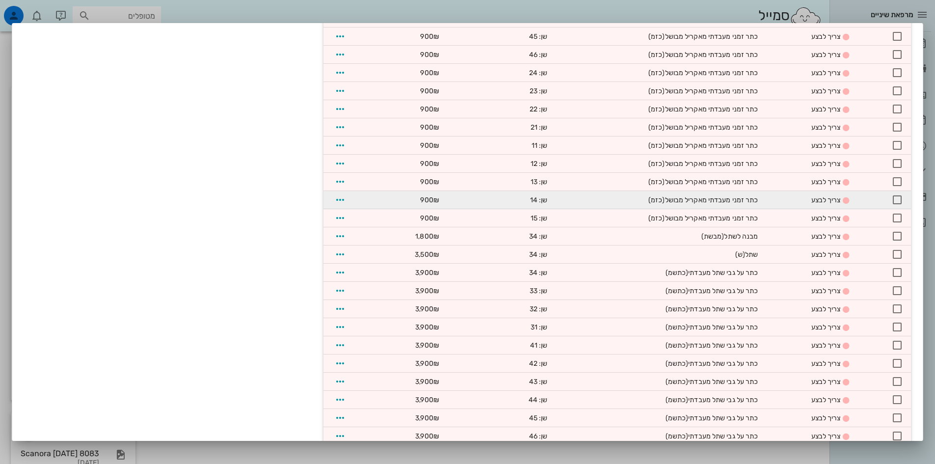
scroll to position [442, 0]
